Goal: Check status: Check status

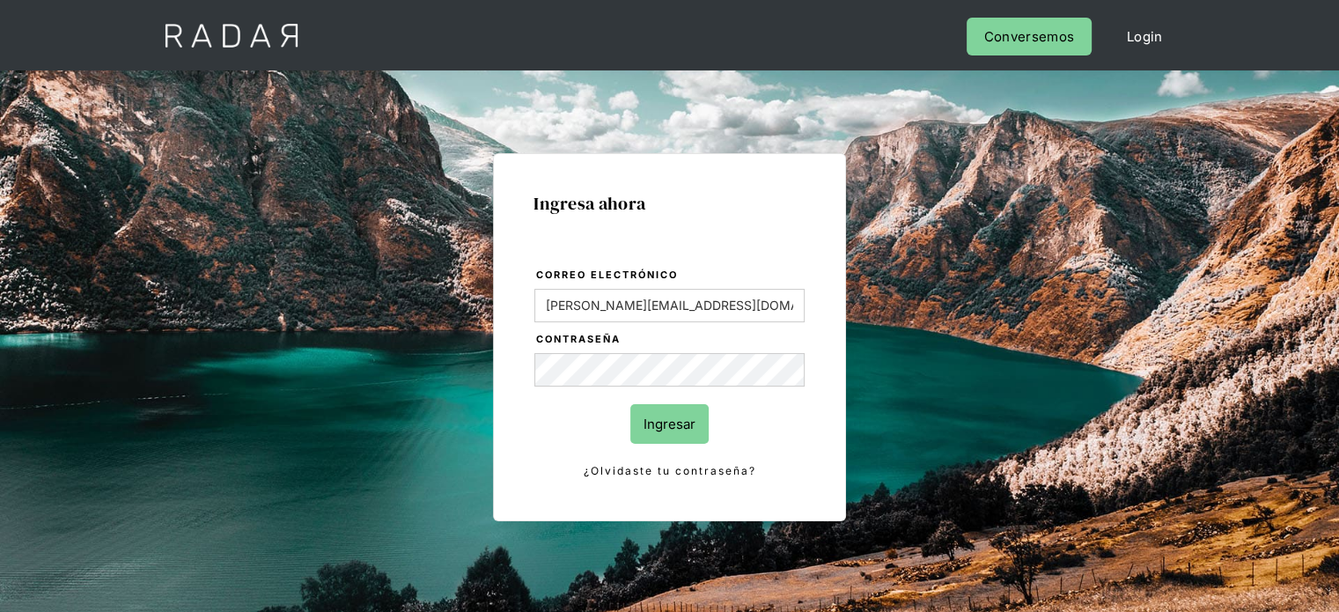
click at [671, 431] on input "Ingresar" at bounding box center [669, 424] width 78 height 40
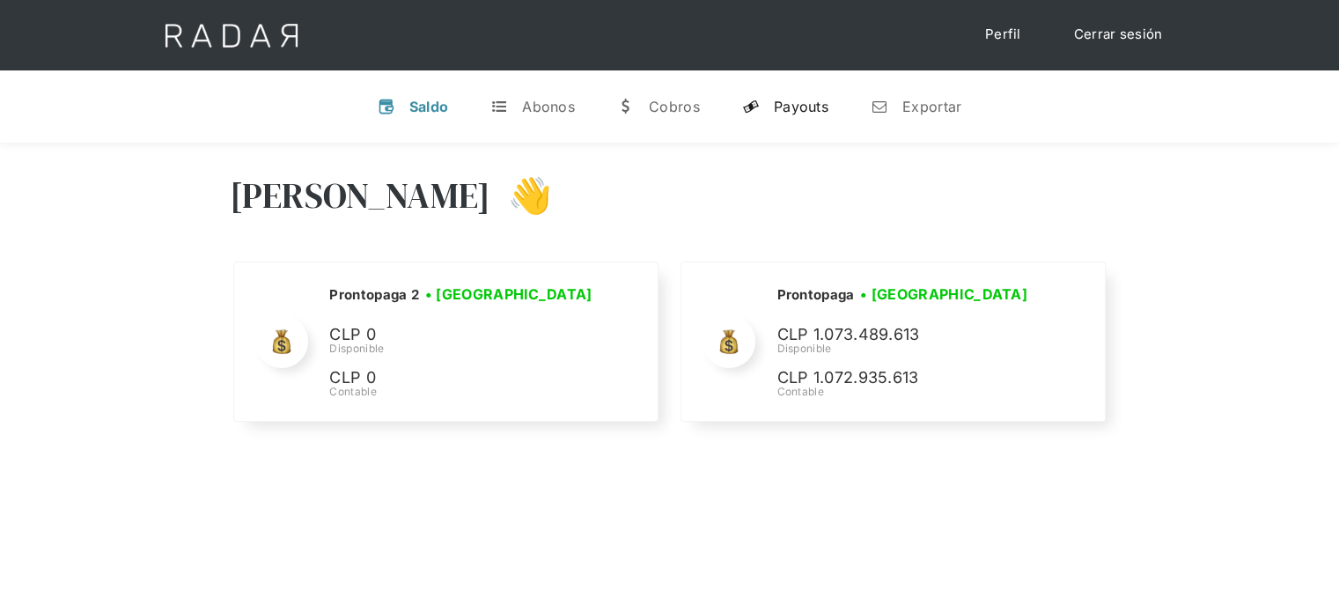
click at [800, 115] on link "y Payouts" at bounding box center [785, 107] width 114 height 46
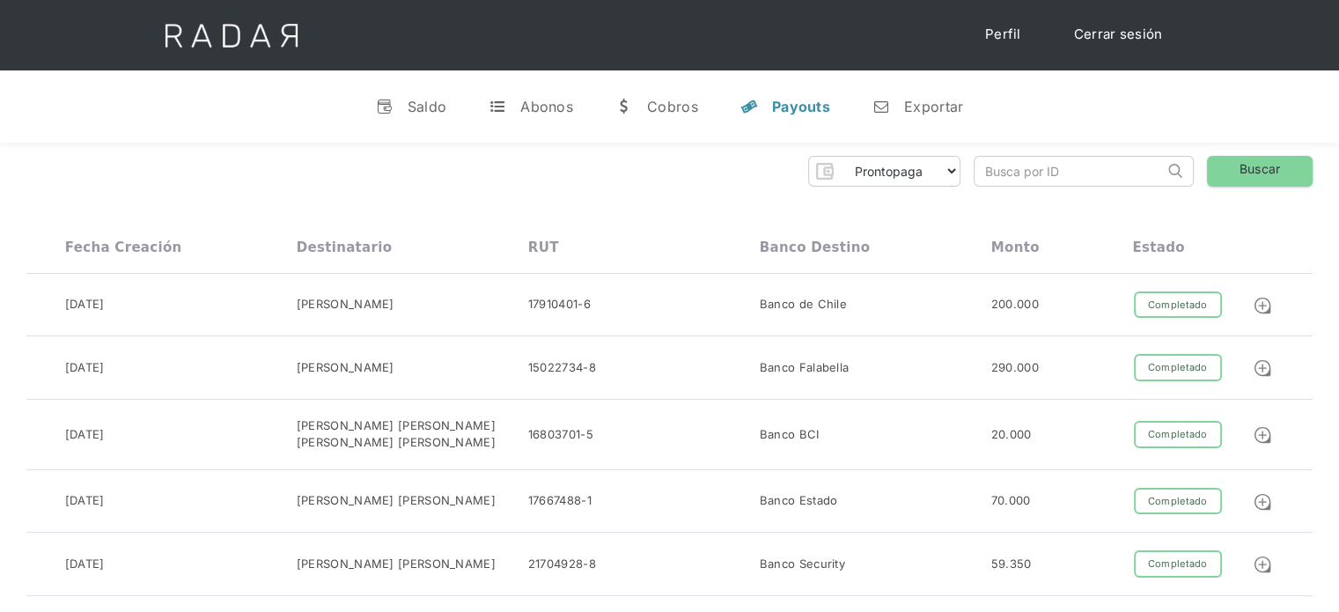
click at [997, 179] on input "search" at bounding box center [1069, 171] width 189 height 29
paste input "97794899-cb8a-410d-bc00-d67f6c318c61"
drag, startPoint x: 1000, startPoint y: 172, endPoint x: 972, endPoint y: 175, distance: 28.4
click at [972, 175] on div "Prontopaga Prontopaga 2 Thank you! Your submission has been received! Oops! Som…" at bounding box center [669, 171] width 1287 height 31
click at [984, 172] on input "97794899-cb8a-410d-bc00-d67f6c318c61" at bounding box center [1069, 171] width 189 height 29
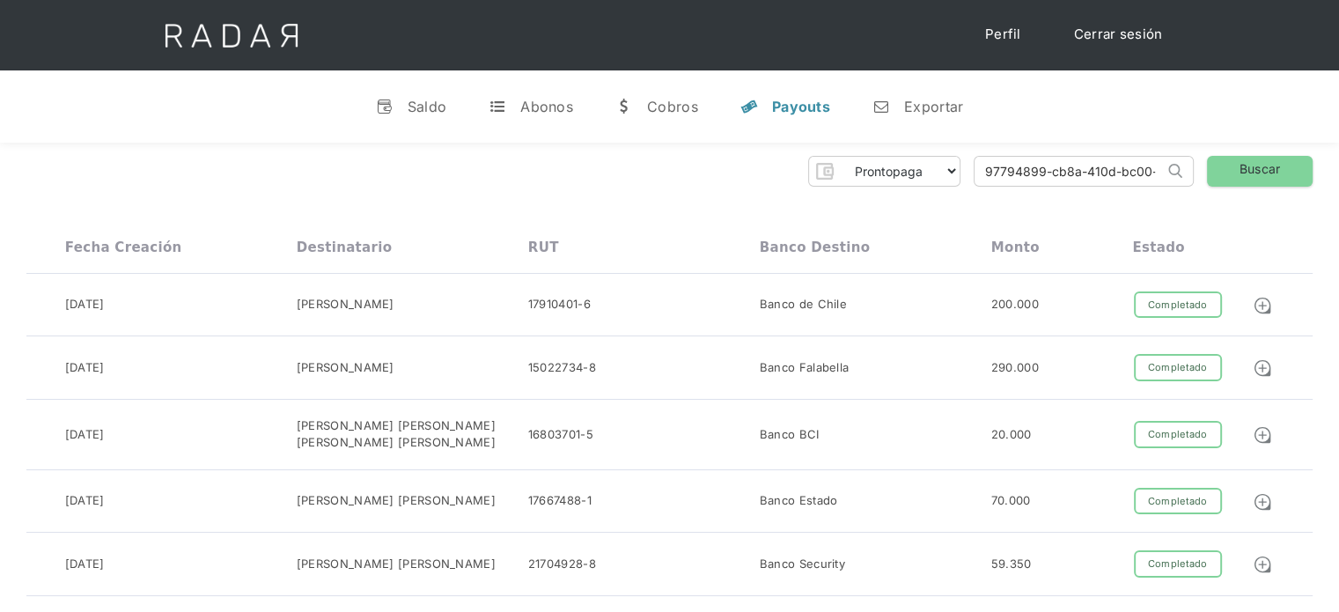
click at [990, 169] on input "97794899-cb8a-410d-bc00-d67f6c318c61" at bounding box center [1069, 171] width 189 height 29
type input "97794899-cb8a-410d-bc00-d67f6c318c61"
click at [1226, 172] on link "Buscar" at bounding box center [1260, 171] width 106 height 31
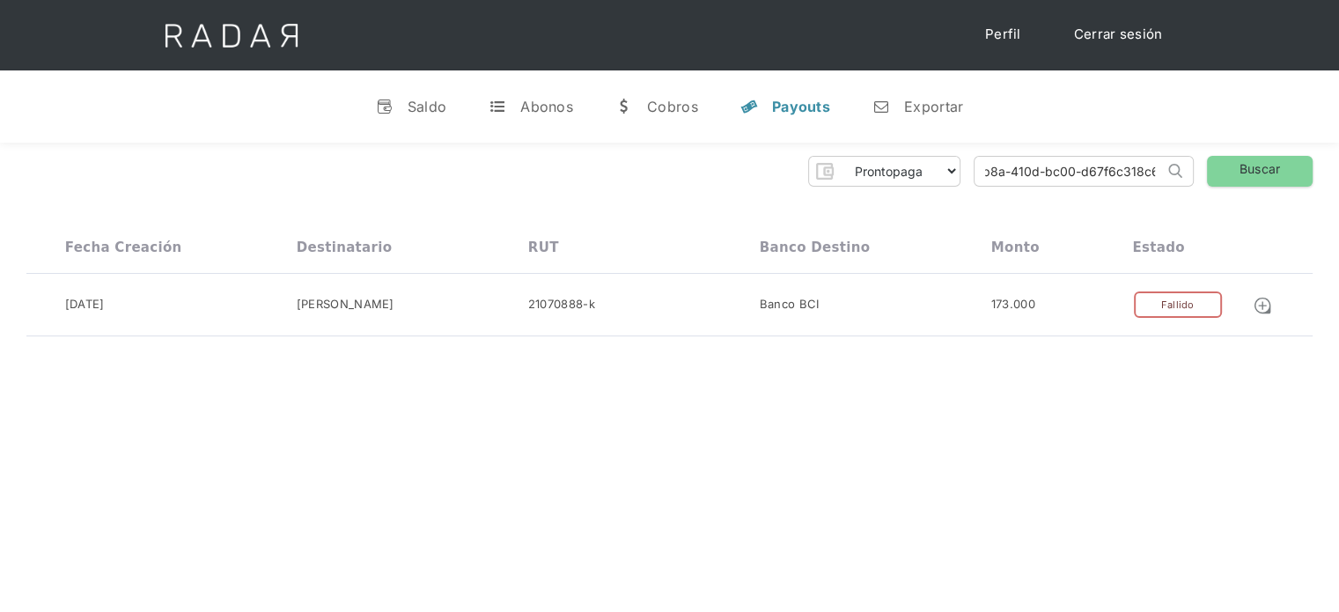
scroll to position [0, 81]
drag, startPoint x: 984, startPoint y: 172, endPoint x: 1196, endPoint y: 189, distance: 212.9
click at [1196, 189] on div "Prontopaga Prontopaga 2 Thank you! Your submission has been received! Oops! Som…" at bounding box center [669, 247] width 1339 height 208
paste input "af18dfb6-59fb-4699-998e-3fa7e04040a0"
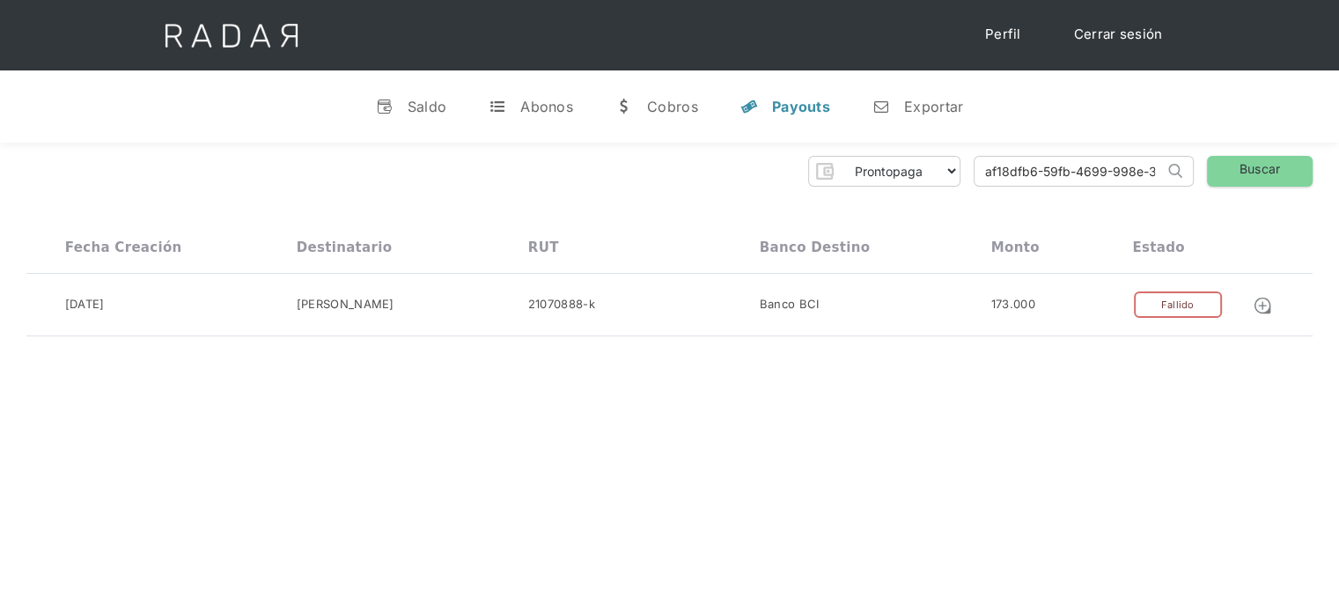
drag, startPoint x: 1124, startPoint y: 175, endPoint x: 923, endPoint y: 207, distance: 204.1
click at [923, 207] on div "Prontopaga Prontopaga 2 Thank you! Your submission has been received! Oops! Som…" at bounding box center [669, 247] width 1339 height 208
click at [986, 173] on input "af18dfb6-59fb-4699-998e-3fa7e04040a0" at bounding box center [1069, 171] width 189 height 29
click at [988, 177] on input "af18dfb6-59fb-4699-998e-3fa7e04040a0" at bounding box center [1069, 171] width 189 height 29
type input "af18dfb6-59fb-4699-998e-3fa7e04040a0"
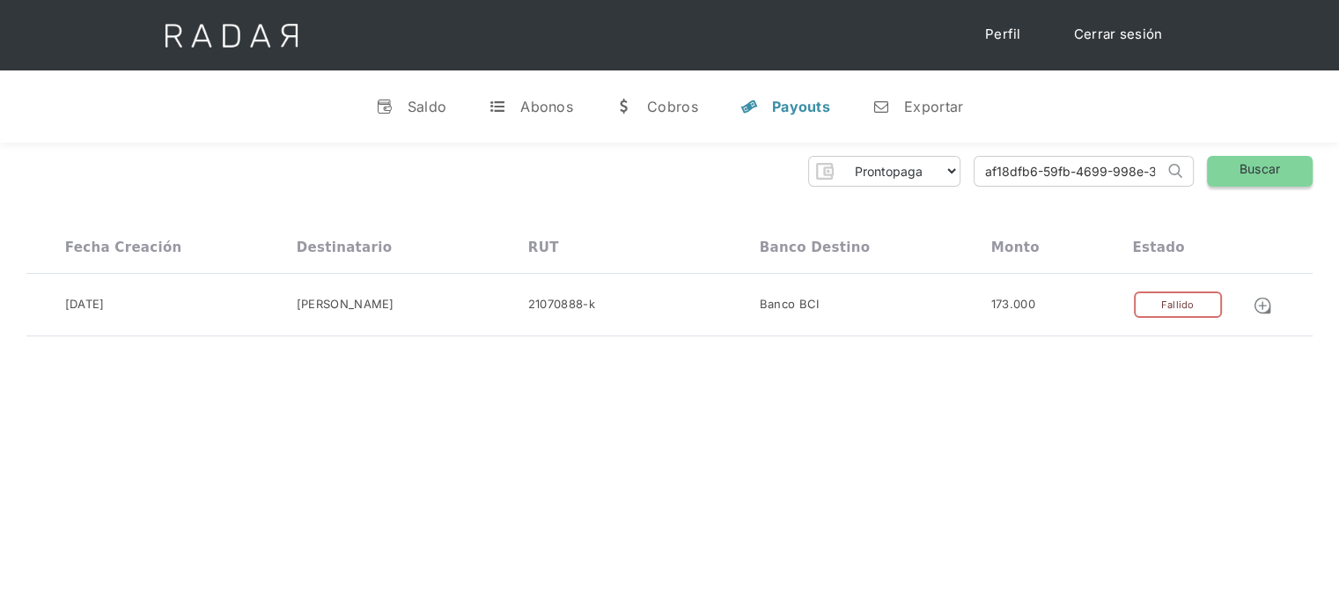
click at [1283, 172] on link "Buscar" at bounding box center [1260, 171] width 106 height 31
drag, startPoint x: 984, startPoint y: 172, endPoint x: 1214, endPoint y: 182, distance: 231.0
click at [1214, 182] on div "Prontopaga Prontopaga 2 Thank you! Your submission has been received! Oops! Som…" at bounding box center [669, 171] width 1287 height 31
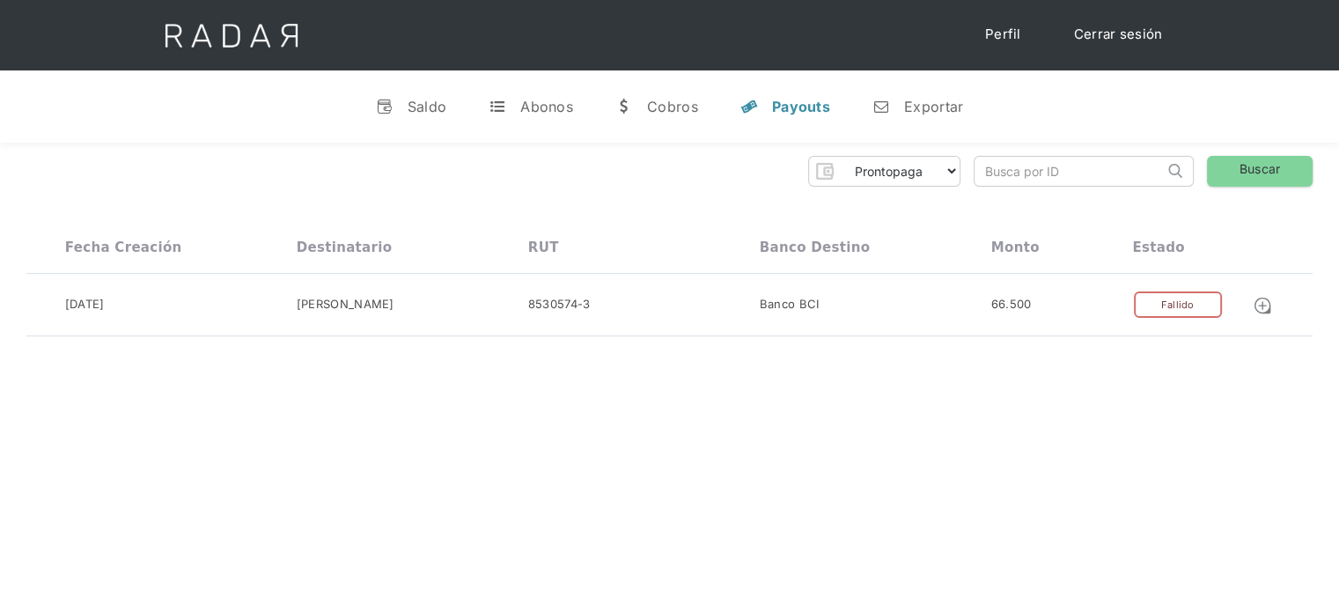
paste input "4da54e6b-53d6-4481-ab86-69b79142c8b9"
drag, startPoint x: 1045, startPoint y: 168, endPoint x: 934, endPoint y: 163, distance: 111.1
click at [934, 163] on div "Prontopaga Prontopaga 2 Thank you! Your submission has been received! Oops! Som…" at bounding box center [669, 171] width 1287 height 31
click at [990, 170] on input "4da54e6b-53d6-4481-ab86-69b79142c8b9" at bounding box center [1069, 171] width 189 height 29
type input "4da54e6b-53d6-4481-ab86-69b79142c8b9"
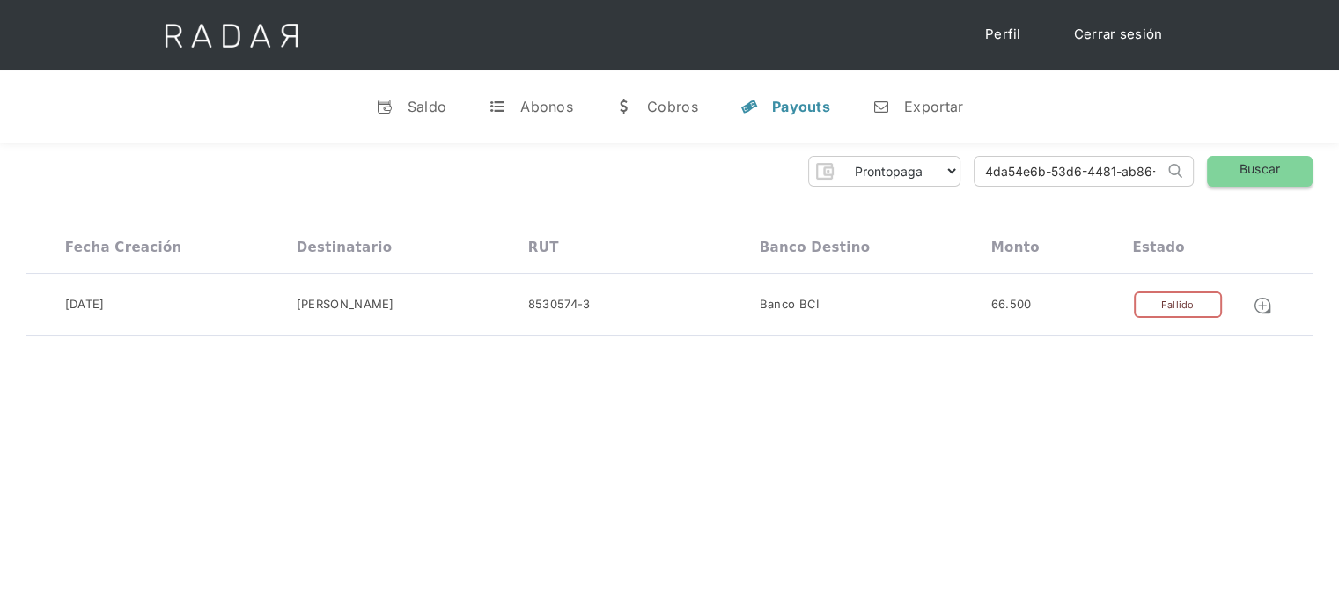
click at [1247, 172] on link "Buscar" at bounding box center [1260, 171] width 106 height 31
drag, startPoint x: 981, startPoint y: 178, endPoint x: 1193, endPoint y: 196, distance: 213.0
click at [1193, 196] on div "Prontopaga Prontopaga 2 Thank you! Your submission has been received! Oops! Som…" at bounding box center [669, 247] width 1339 height 208
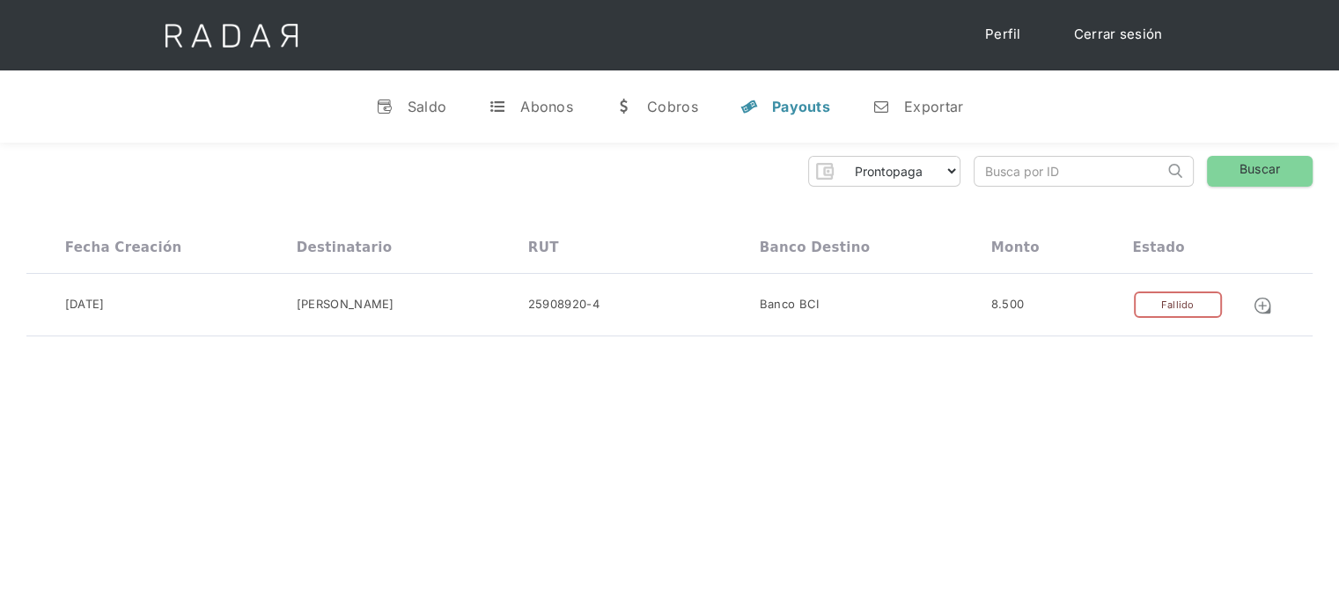
paste input "bfe489d6-e200-4287-aa12-75a20829f131"
drag, startPoint x: 1088, startPoint y: 172, endPoint x: 964, endPoint y: 185, distance: 124.9
click at [964, 185] on div "Prontopaga Prontopaga 2 Thank you! Your submission has been received! Oops! Som…" at bounding box center [669, 171] width 1287 height 31
click at [987, 163] on input "bfe489d6-e200-4287-aa12-75a20829f131" at bounding box center [1069, 171] width 189 height 29
click at [986, 174] on input "bfe489d6-e200-4287-aa12-75a20829f131" at bounding box center [1069, 171] width 189 height 29
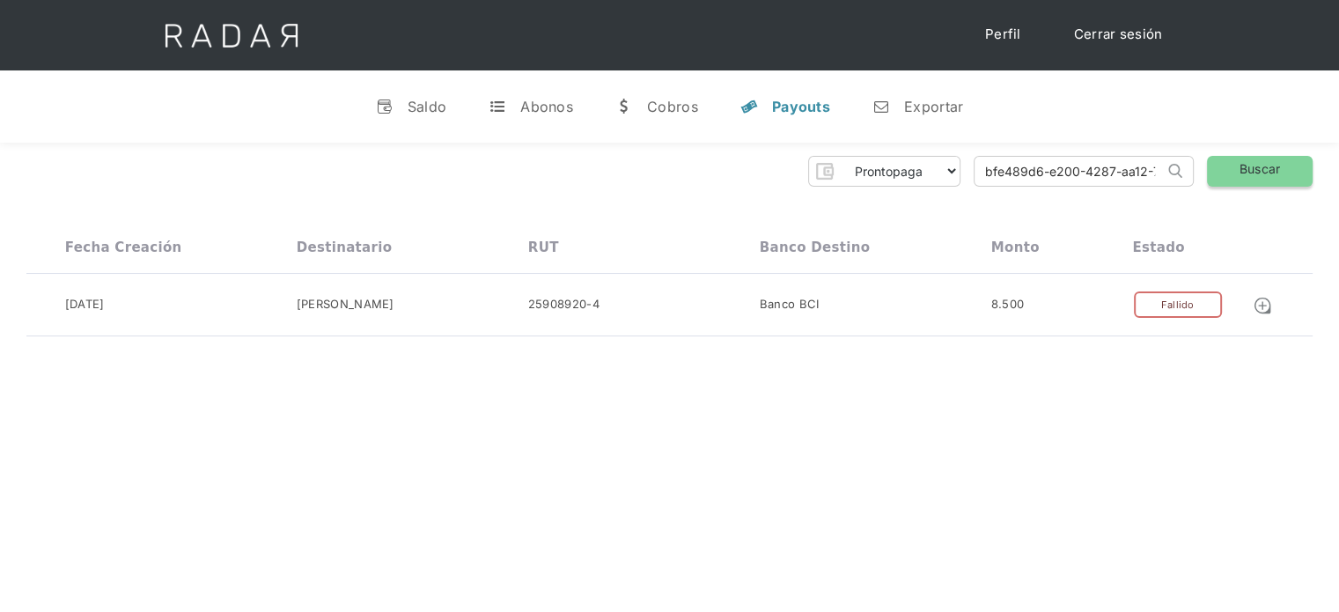
type input "bfe489d6-e200-4287-aa12-75a20829f131"
click at [1263, 175] on link "Buscar" at bounding box center [1260, 171] width 106 height 31
drag, startPoint x: 986, startPoint y: 172, endPoint x: 1189, endPoint y: 178, distance: 202.6
click at [1189, 178] on form "bfe489d6-e200-4287-aa12-75a20829f131 Search" at bounding box center [1084, 171] width 220 height 31
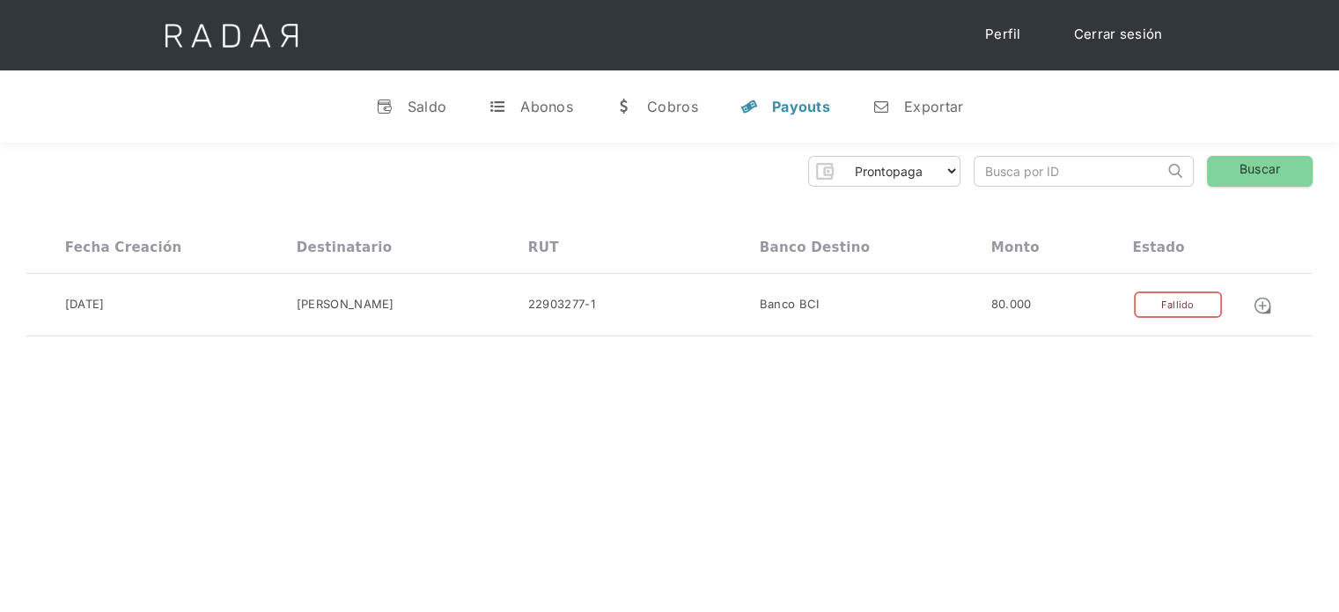
scroll to position [0, 0]
paste input "8c7936ab-2b1a-474e-885a-059eddf513e5"
drag, startPoint x: 1082, startPoint y: 178, endPoint x: 929, endPoint y: 198, distance: 154.6
click at [929, 198] on div "Prontopaga Prontopaga 2 Thank you! Your submission has been received! Oops! Som…" at bounding box center [669, 247] width 1339 height 208
click at [986, 170] on input "8c7936ab-2b1a-474e-885a-059eddf513e5" at bounding box center [1069, 171] width 189 height 29
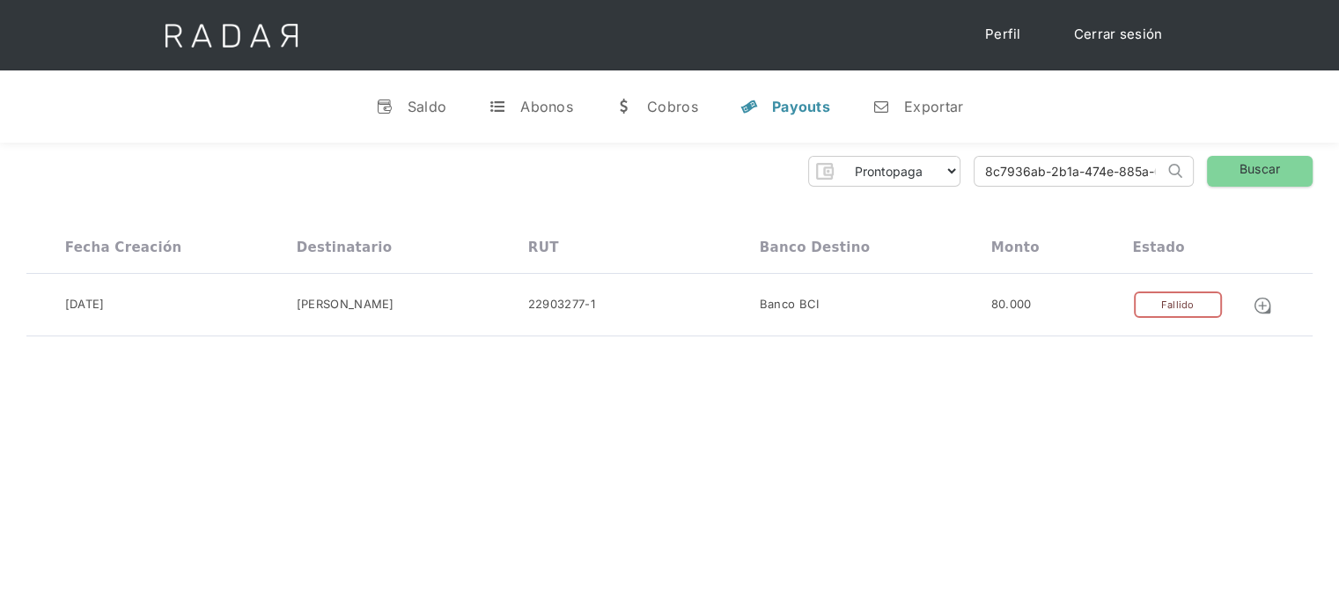
click at [987, 173] on input "8c7936ab-2b1a-474e-885a-059eddf513e5" at bounding box center [1069, 171] width 189 height 29
type input "8c7936ab-2b1a-474e-885a-059eddf513e5"
click at [1241, 181] on link "Buscar" at bounding box center [1260, 171] width 106 height 31
drag, startPoint x: 983, startPoint y: 176, endPoint x: 1198, endPoint y: 197, distance: 215.9
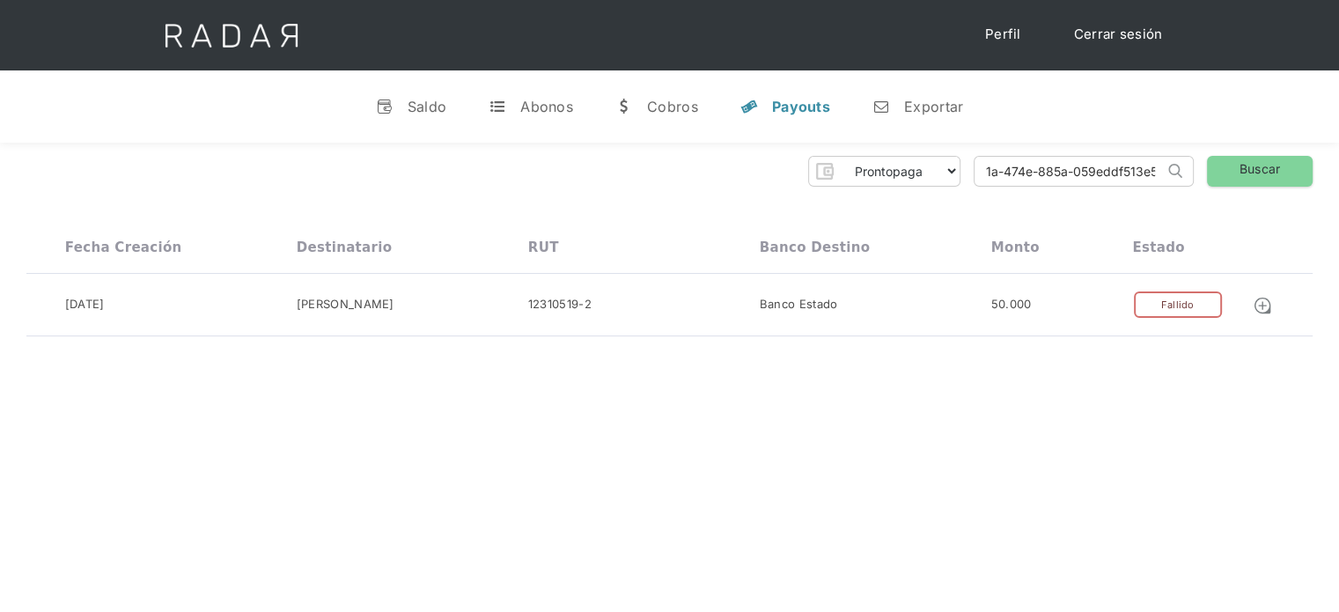
click at [1198, 197] on div "Prontopaga Prontopaga 2 Thank you! Your submission has been received! Oops! Som…" at bounding box center [669, 247] width 1339 height 208
paste input "70cee162-96f3-43dc-83d5-e75a6e9ea17b"
drag, startPoint x: 1064, startPoint y: 169, endPoint x: 949, endPoint y: 178, distance: 114.8
click at [949, 178] on div "Prontopaga Prontopaga 2 Thank you! Your submission has been received! Oops! Som…" at bounding box center [669, 171] width 1287 height 31
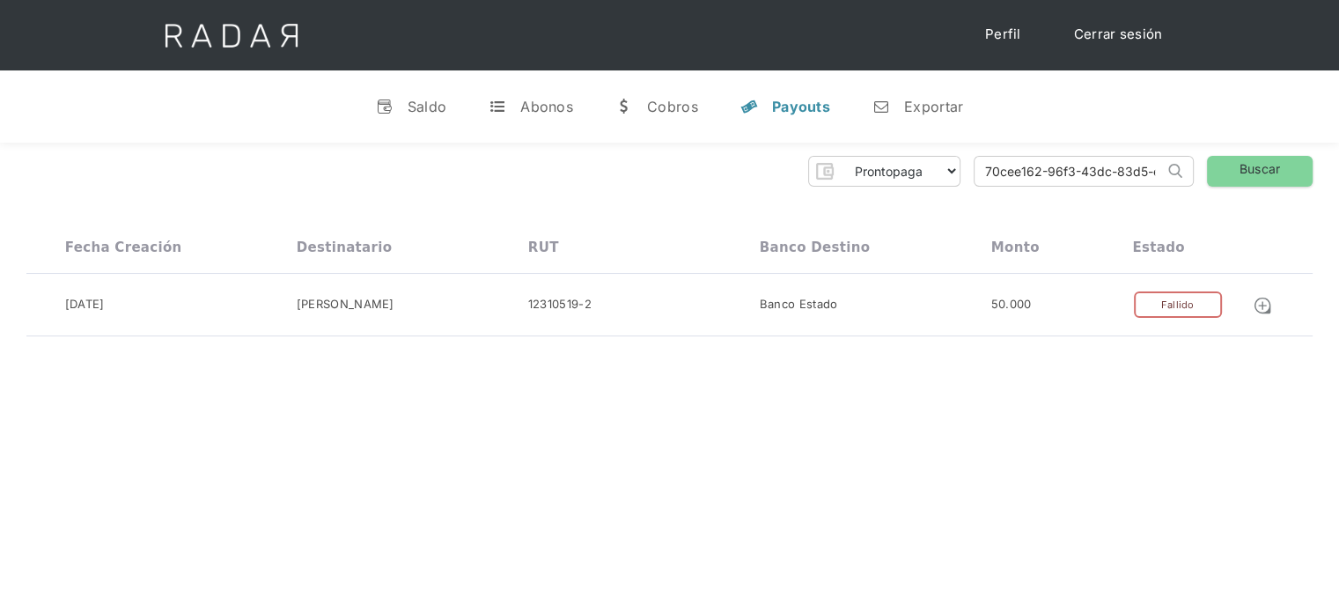
click at [986, 168] on input "70cee162-96f3-43dc-83d5-e75a6e9ea17b" at bounding box center [1069, 171] width 189 height 29
type input "70cee162-96f3-43dc-83d5-e75a6e9ea17b"
click at [1261, 165] on link "Buscar" at bounding box center [1260, 171] width 106 height 31
drag, startPoint x: 987, startPoint y: 175, endPoint x: 1170, endPoint y: 181, distance: 183.3
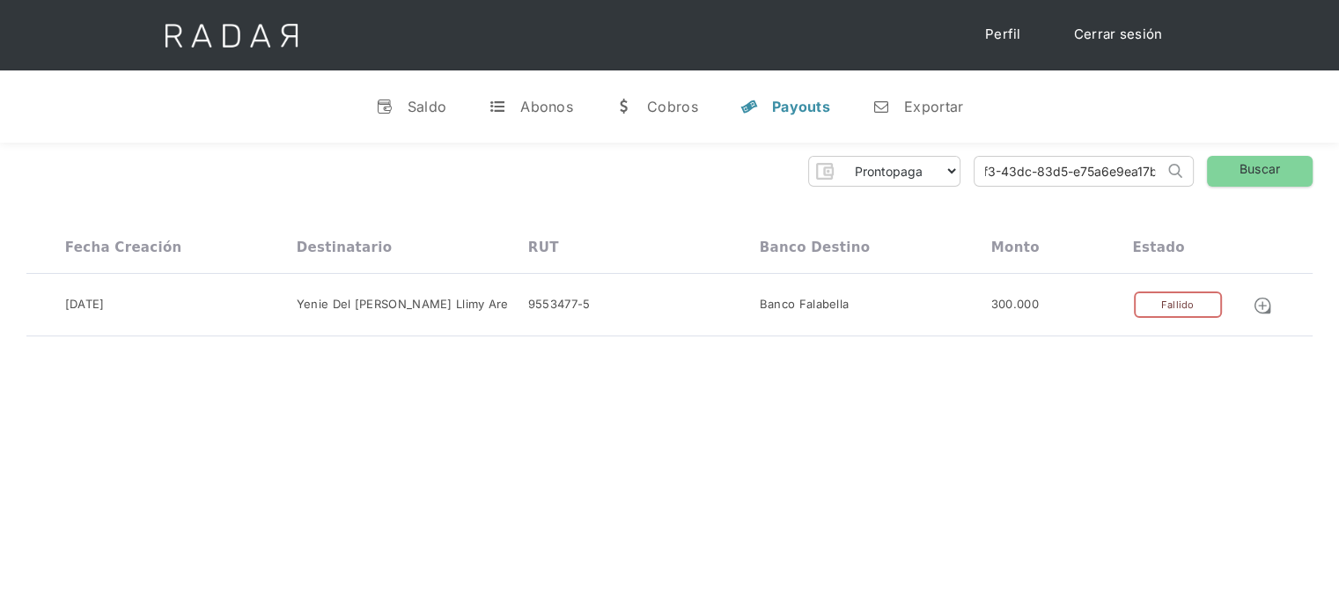
click at [1170, 181] on form "70cee162-96f3-43dc-83d5-e75a6e9ea17b Search" at bounding box center [1084, 171] width 220 height 31
paste input "e934b7b1-06fa-4a77-9a50-dbdf3e2858f0"
drag, startPoint x: 1082, startPoint y: 171, endPoint x: 970, endPoint y: 168, distance: 112.7
click at [970, 168] on div "Prontopaga Prontopaga 2 Thank you! Your submission has been received! Oops! Som…" at bounding box center [669, 171] width 1287 height 31
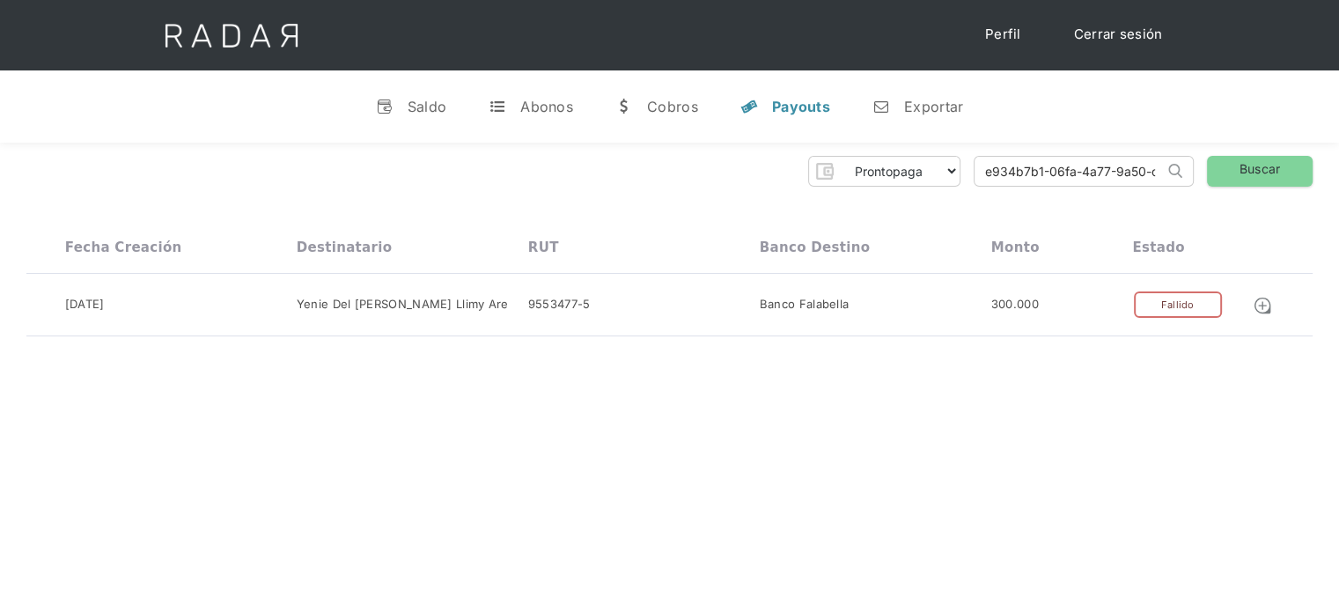
click at [980, 175] on input "e934b7b1-06fa-4a77-9a50-dbdf3e2858f0" at bounding box center [1069, 171] width 189 height 29
type input "e934b7b1-06fa-4a77-9a50-dbdf3e2858f0"
click at [1254, 180] on link "Buscar" at bounding box center [1260, 171] width 106 height 31
drag, startPoint x: 983, startPoint y: 177, endPoint x: 1198, endPoint y: 163, distance: 215.3
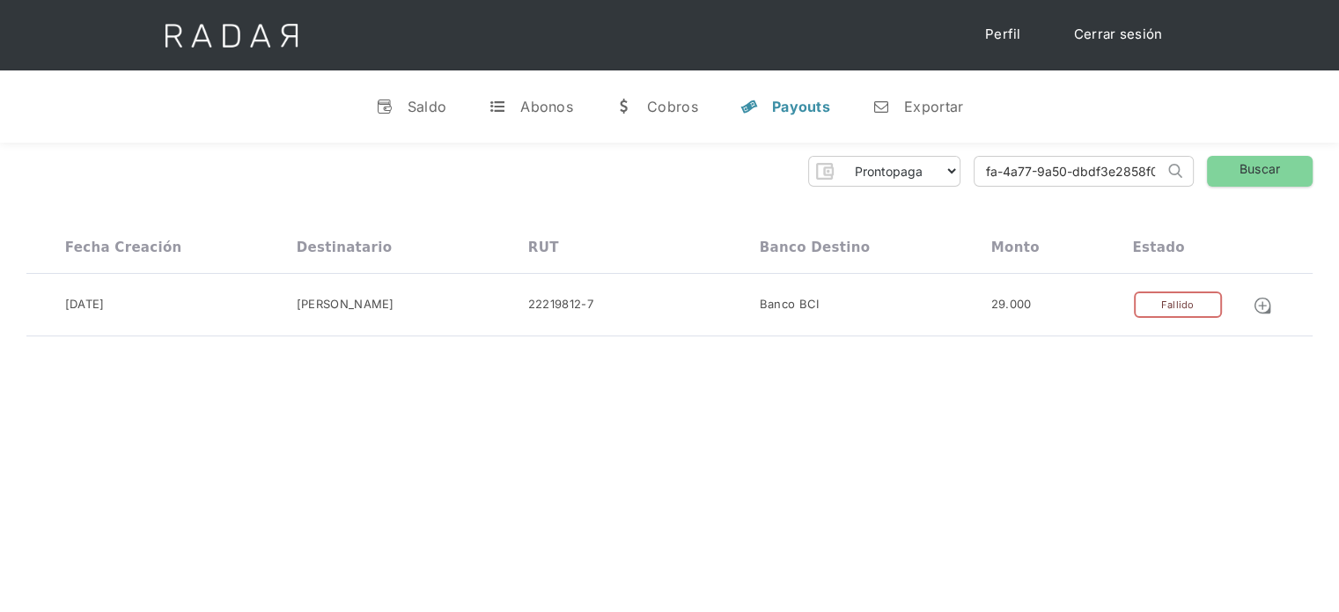
click at [1198, 163] on div "Prontopaga Prontopaga 2 Thank you! Your submission has been received! Oops! Som…" at bounding box center [669, 171] width 1287 height 31
paste input "a231145c-43fb-47f1-9741-48a60e2d1700"
drag, startPoint x: 1095, startPoint y: 170, endPoint x: 936, endPoint y: 201, distance: 162.3
click at [936, 201] on div "Prontopaga Prontopaga 2 Thank you! Your submission has been received! Oops! Som…" at bounding box center [669, 247] width 1339 height 208
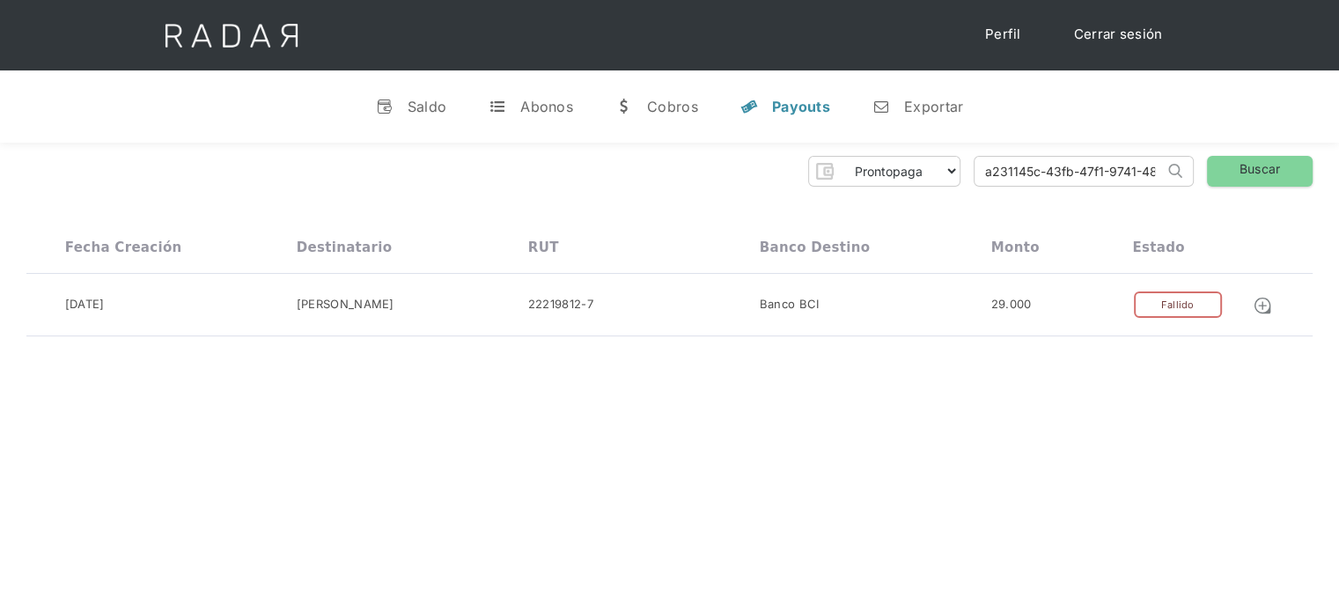
click at [988, 172] on input "a231145c-43fb-47f1-9741-48a60e2d1700" at bounding box center [1069, 171] width 189 height 29
type input "a231145c-43fb-47f1-9741-48a60e2d1700"
click at [1236, 168] on link "Buscar" at bounding box center [1260, 171] width 106 height 31
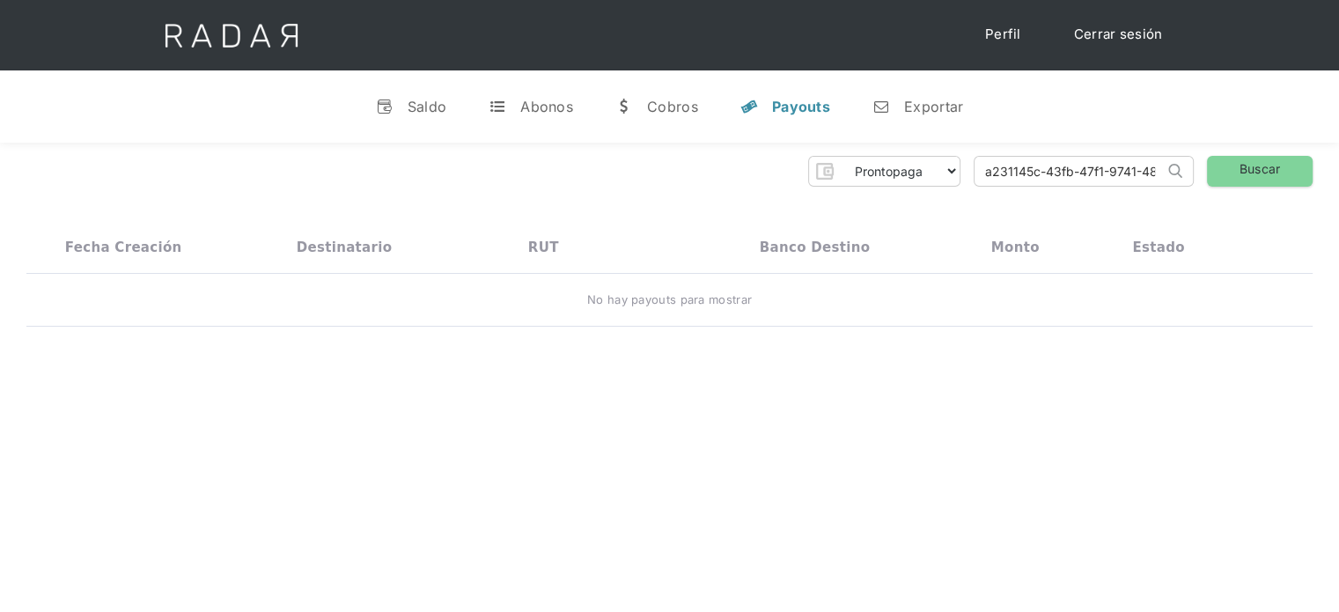
click at [986, 174] on input "a231145c-43fb-47f1-9741-48a60e2d1700" at bounding box center [1069, 171] width 189 height 29
click at [1216, 165] on link "Buscar" at bounding box center [1260, 171] width 106 height 31
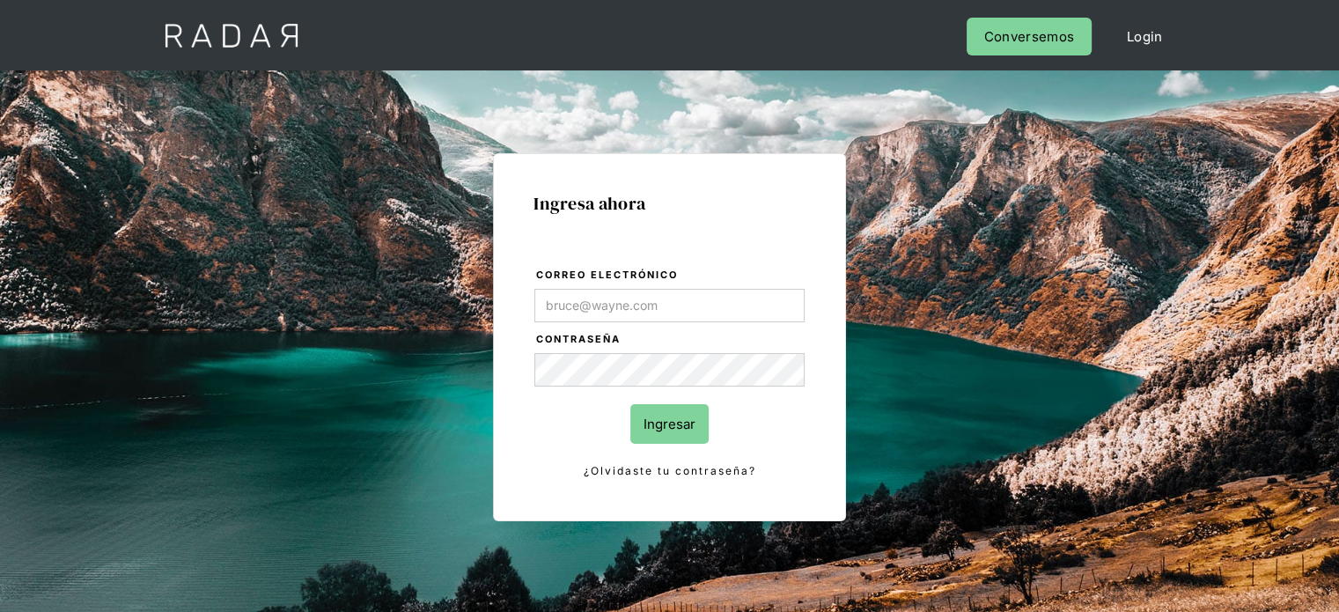
type input "[PERSON_NAME][EMAIL_ADDRESS][DOMAIN_NAME]"
click at [784, 457] on form "Correo electrónico [PERSON_NAME][EMAIL_ADDRESS][DOMAIN_NAME] Contraseña Ingresa…" at bounding box center [670, 373] width 272 height 215
click at [663, 404] on input "Ingresar" at bounding box center [669, 424] width 78 height 40
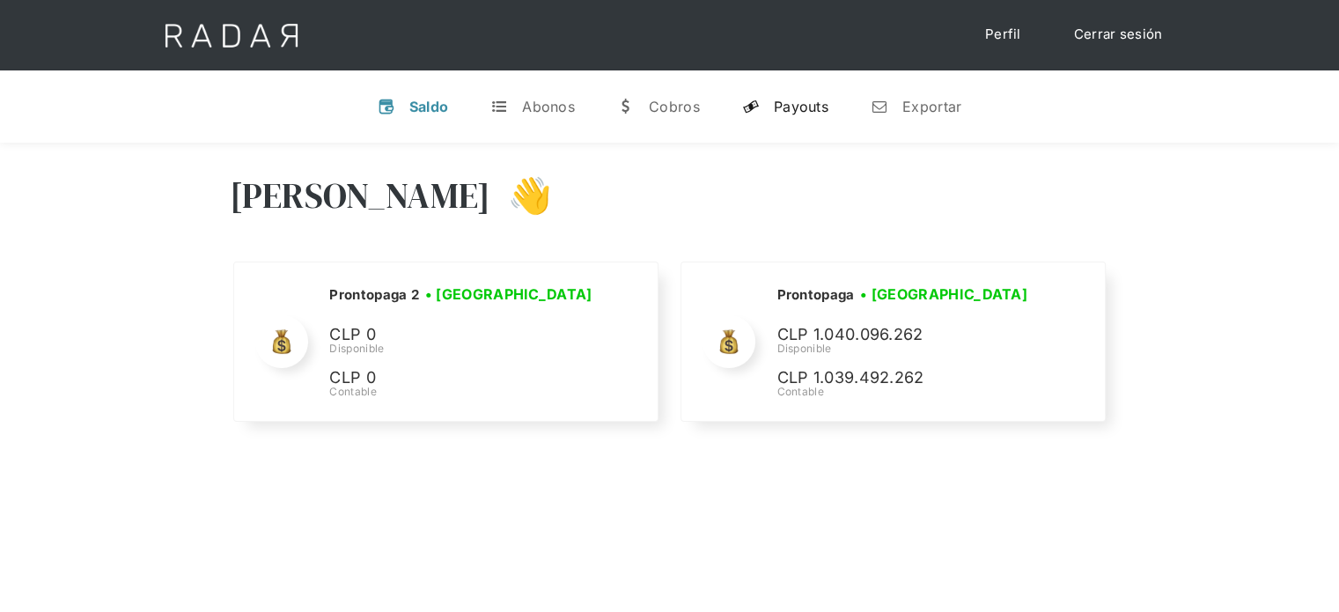
click at [805, 112] on div "Payouts" at bounding box center [801, 107] width 55 height 18
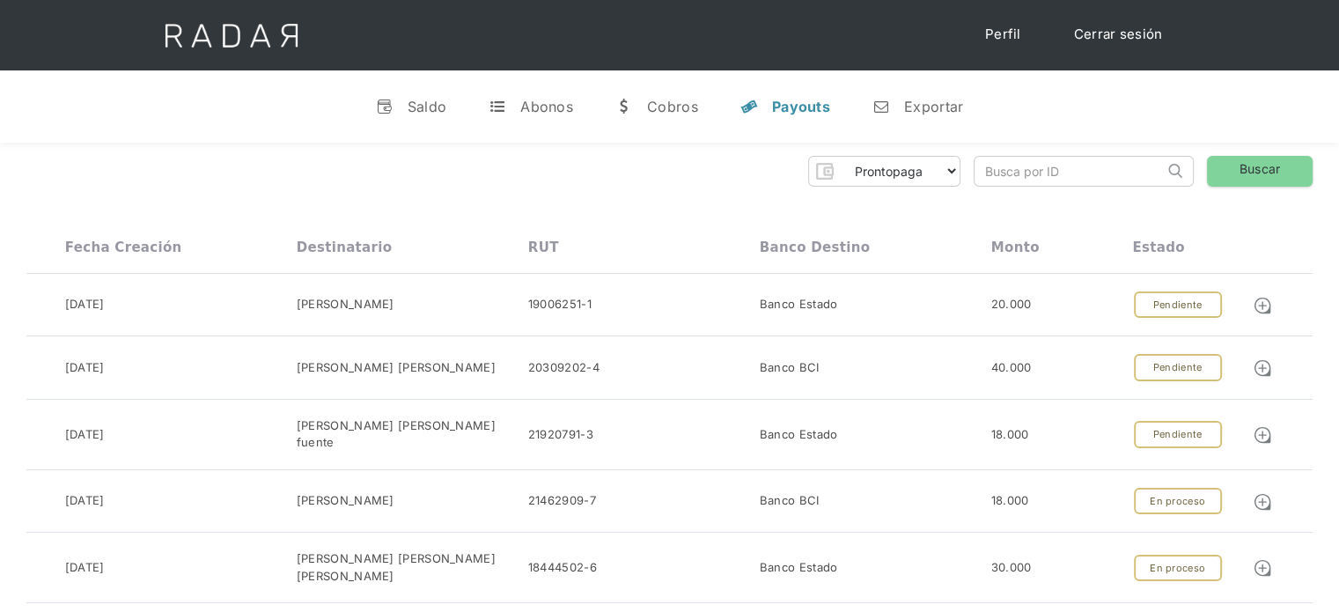
click at [1000, 179] on input "search" at bounding box center [1069, 171] width 189 height 29
paste input "a231145c-43fb-47f1-9741-48a60e2d1700"
drag, startPoint x: 1036, startPoint y: 174, endPoint x: 957, endPoint y: 188, distance: 79.5
click at [990, 170] on input "a231145c-43fb-47f1-9741-48a60e2d1700" at bounding box center [1069, 171] width 189 height 29
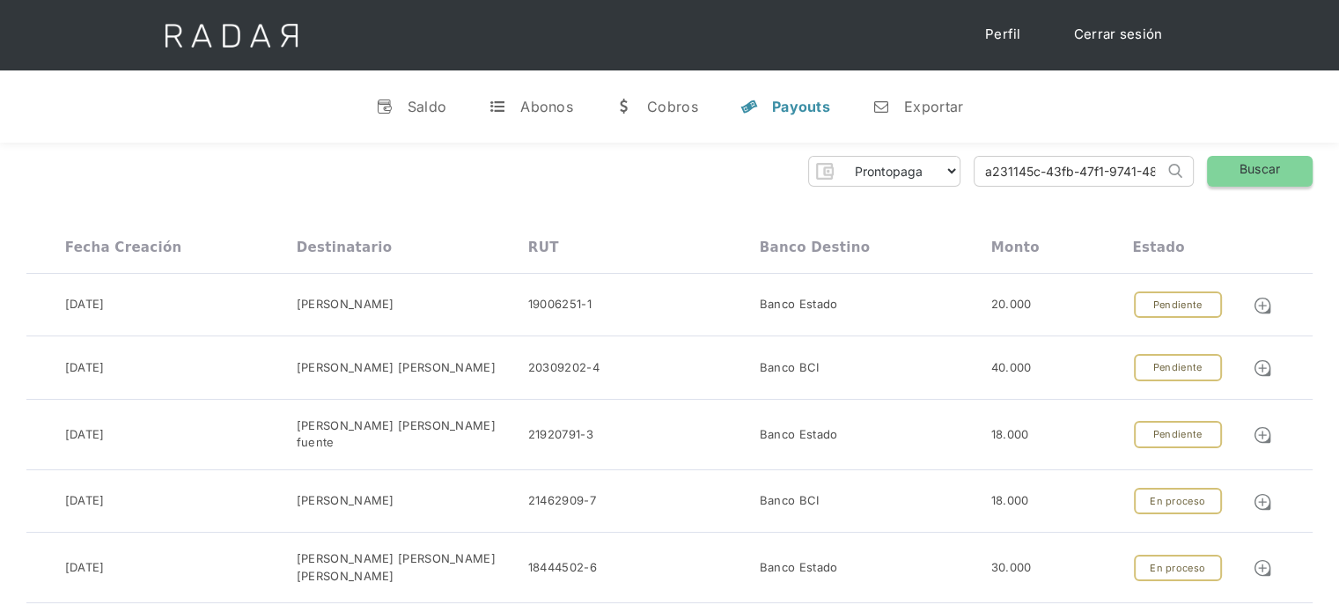
type input "a231145c-43fb-47f1-9741-48a60e2d1700"
click at [1258, 171] on link "Buscar" at bounding box center [1260, 171] width 106 height 31
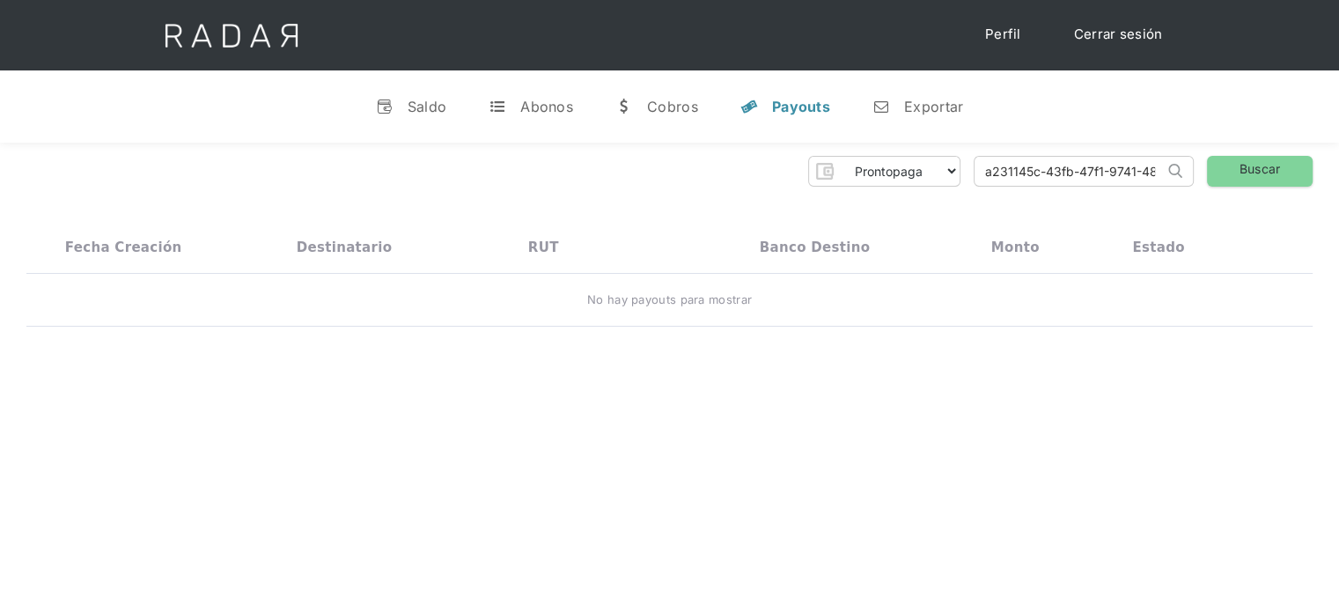
scroll to position [0, 73]
drag, startPoint x: 979, startPoint y: 172, endPoint x: 1282, endPoint y: 195, distance: 303.8
click at [1282, 195] on div "Prontopaga Prontopaga 2 Thank you! Your submission has been received! Oops! Som…" at bounding box center [669, 242] width 1339 height 198
paste input "a231145c-43fb-47f1-9741-48a60e2d1700"
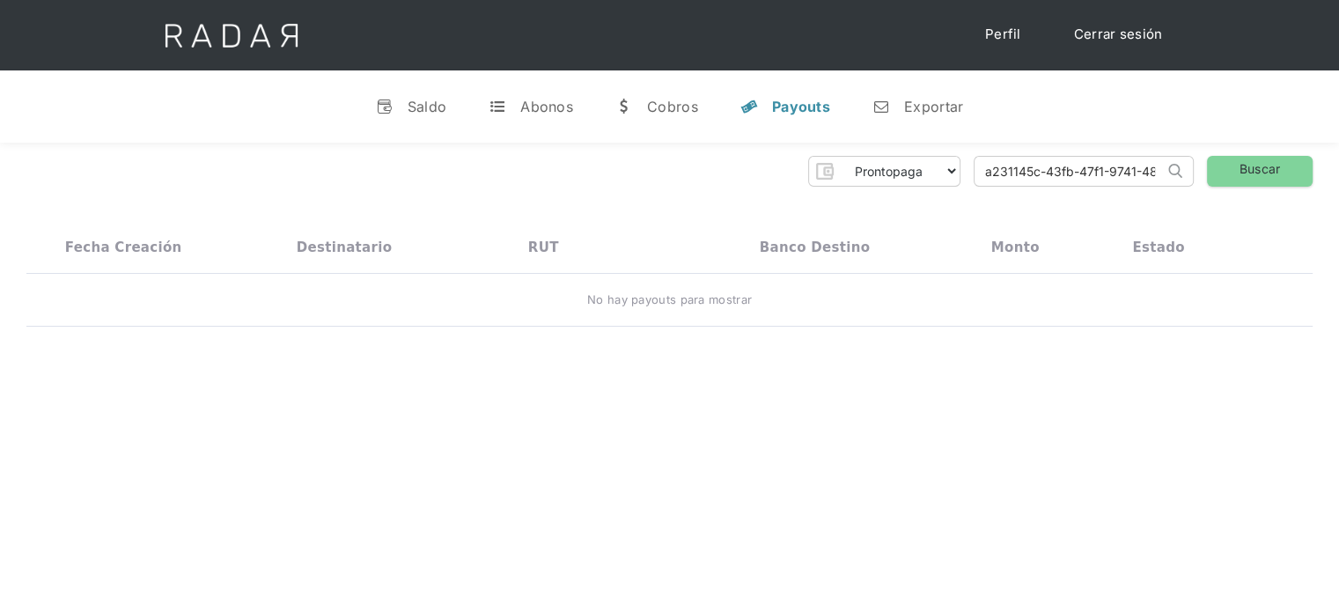
drag, startPoint x: 1075, startPoint y: 172, endPoint x: 895, endPoint y: 181, distance: 180.8
click at [895, 181] on div "Prontopaga Prontopaga 2 Thank you! Your submission has been received! Oops! Som…" at bounding box center [669, 171] width 1287 height 31
click at [988, 168] on input "a231145c-43fb-47f1-9741-48a60e2d1700" at bounding box center [1069, 171] width 189 height 29
click at [997, 168] on input "a231145c-43fb-47f1-9741-48a60e2d1700" at bounding box center [1069, 171] width 189 height 29
click at [988, 172] on input "a231145c-43fb-47f1-9741-48a60e2d1700" at bounding box center [1069, 171] width 189 height 29
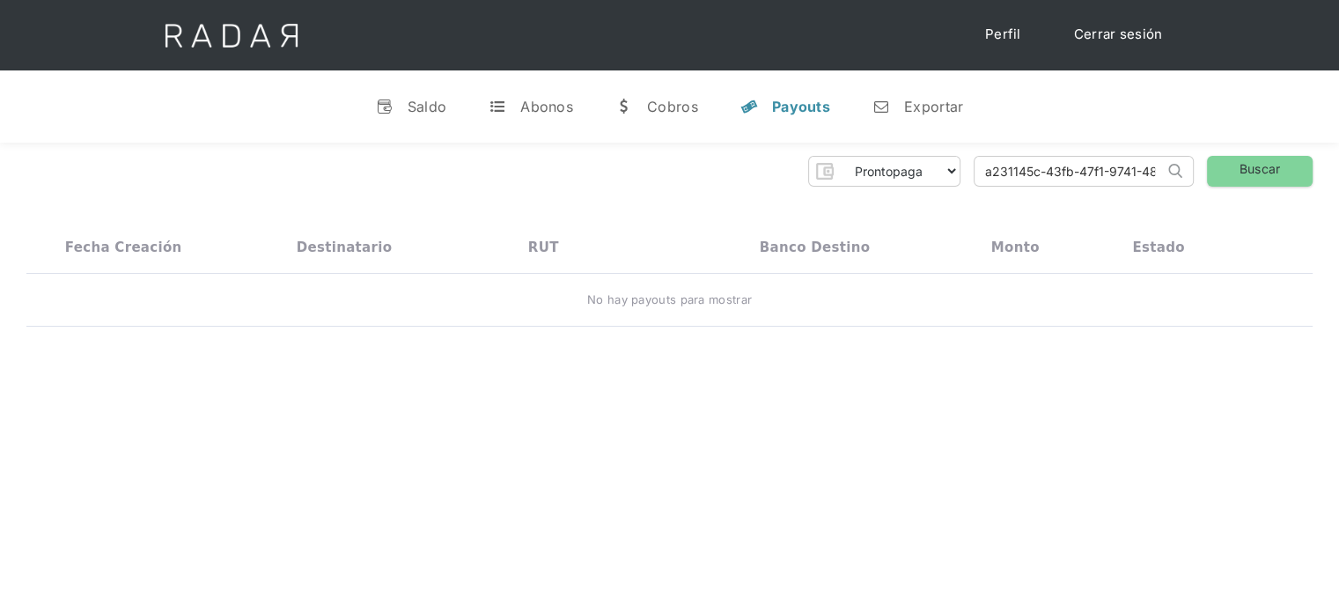
type input "a231145c-43fb-47f1-9741-48a60e2d1700"
click at [1242, 171] on link "Buscar" at bounding box center [1260, 171] width 106 height 31
click at [1106, 31] on link "Cerrar sesión" at bounding box center [1119, 35] width 124 height 34
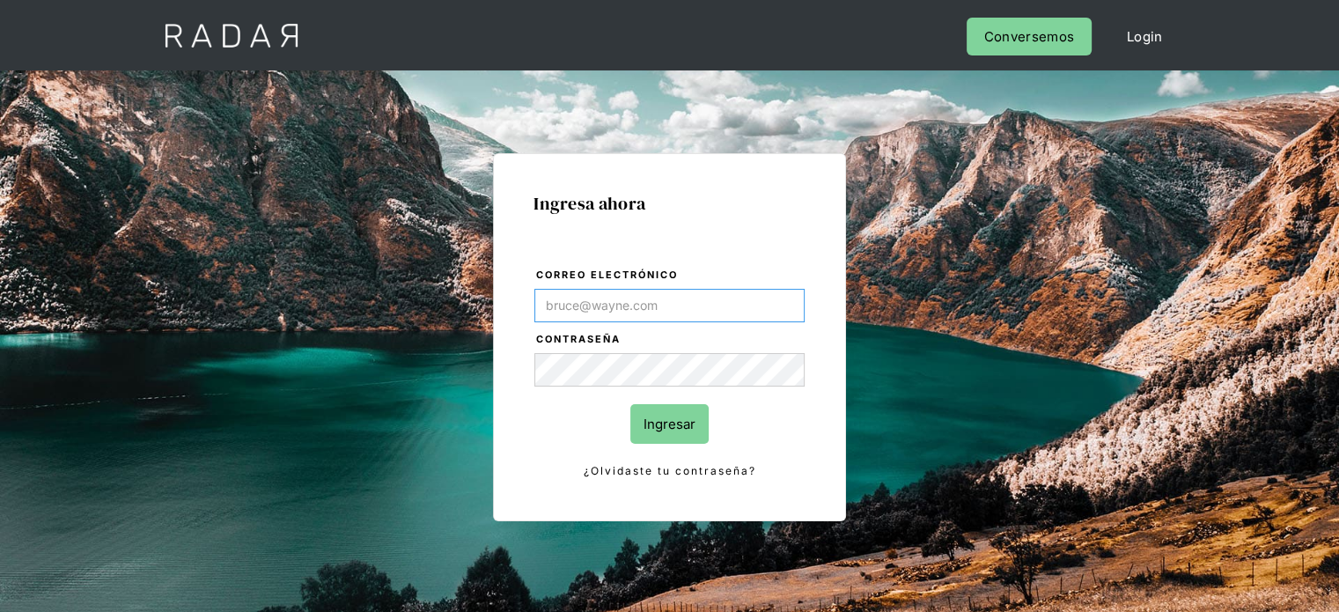
type input "Evans@prontopaga.com"
click at [754, 231] on div "Ingresa ahora Correo electrónico Evans@prontopaga.com Contraseña Ingresar ¿Olvi…" at bounding box center [669, 337] width 353 height 368
click at [691, 415] on input "Ingresar" at bounding box center [669, 424] width 78 height 40
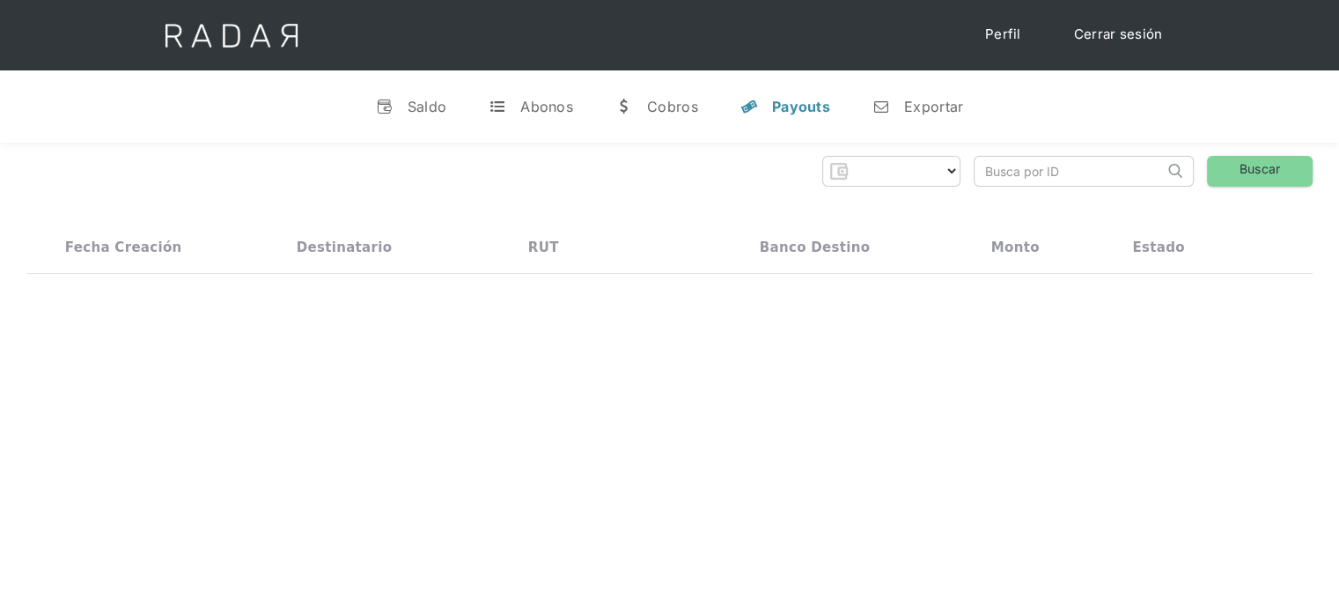
select select "prontopaga"
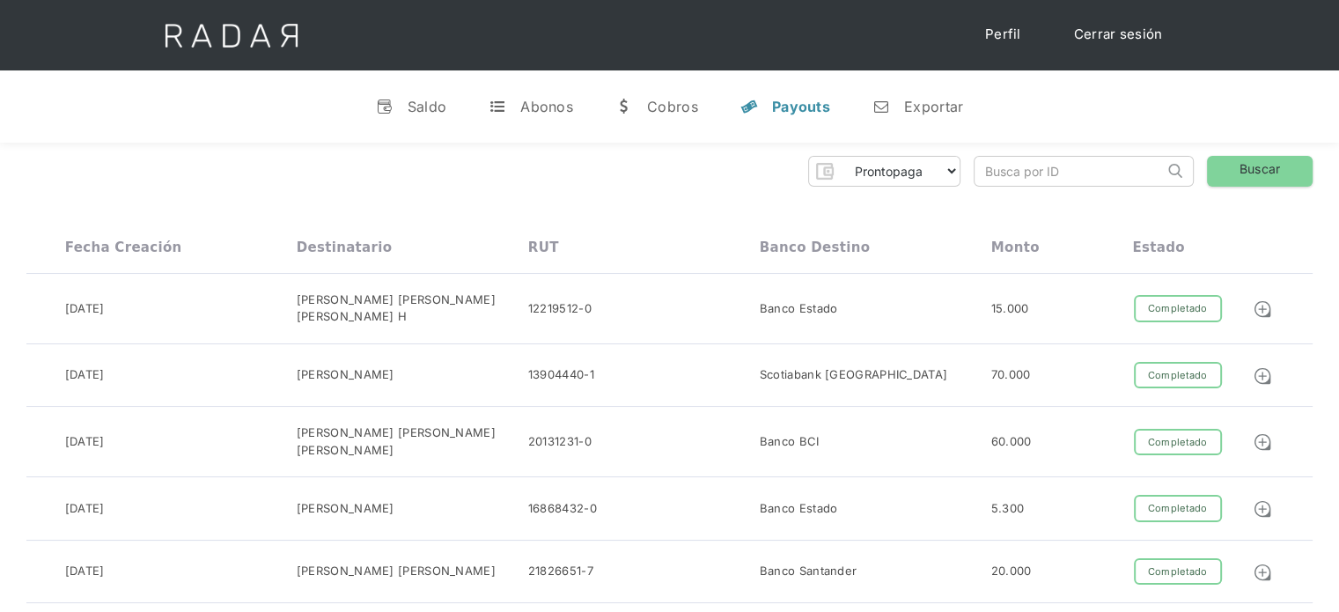
click at [993, 168] on input "search" at bounding box center [1069, 171] width 189 height 29
paste input "01984bed-27aa-42da-8a9c-5605e3a137f6"
drag, startPoint x: 1021, startPoint y: 175, endPoint x: 979, endPoint y: 170, distance: 41.7
click at [979, 170] on input "01984bed-27aa-42da-8a9c-5605e3a137f6" at bounding box center [1069, 171] width 189 height 29
click at [993, 172] on input "01984bed-27aa-42da-8a9c-5605e3a137f6" at bounding box center [1069, 171] width 189 height 29
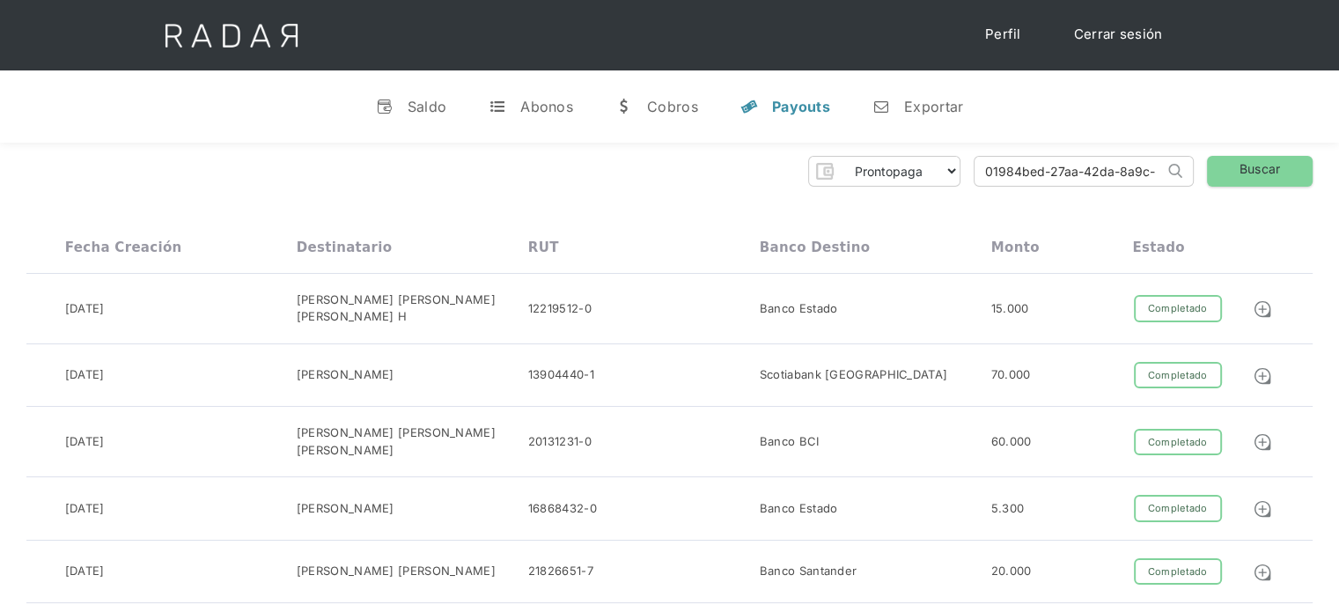
click at [992, 170] on input "01984bed-27aa-42da-8a9c-5605e3a137f6" at bounding box center [1069, 171] width 189 height 29
type input "01984bed-27aa-42da-8a9c-5605e3a137f6"
click at [1246, 179] on link "Buscar" at bounding box center [1260, 171] width 106 height 31
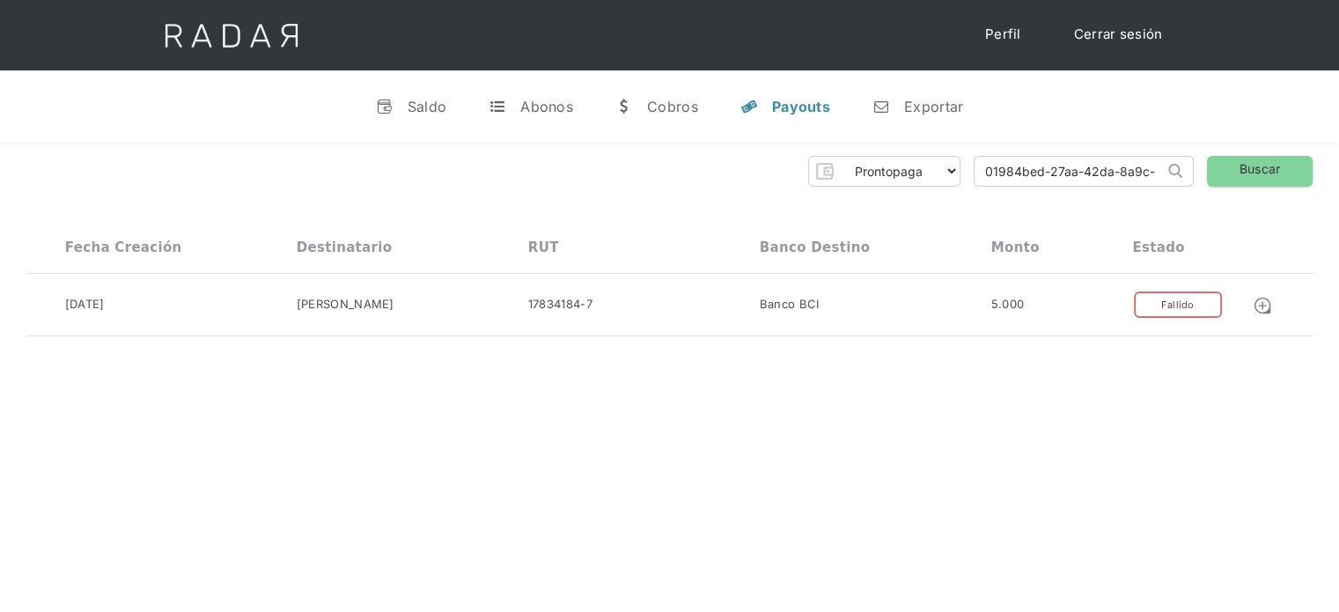
scroll to position [0, 81]
drag, startPoint x: 986, startPoint y: 173, endPoint x: 1180, endPoint y: 179, distance: 193.8
click at [1180, 179] on form "01984bed-27aa-42da-8a9c-5605e3a137f6 Search" at bounding box center [1084, 171] width 220 height 31
paste input "32b06db4-966d-4b1a-8eca-6dc656050989"
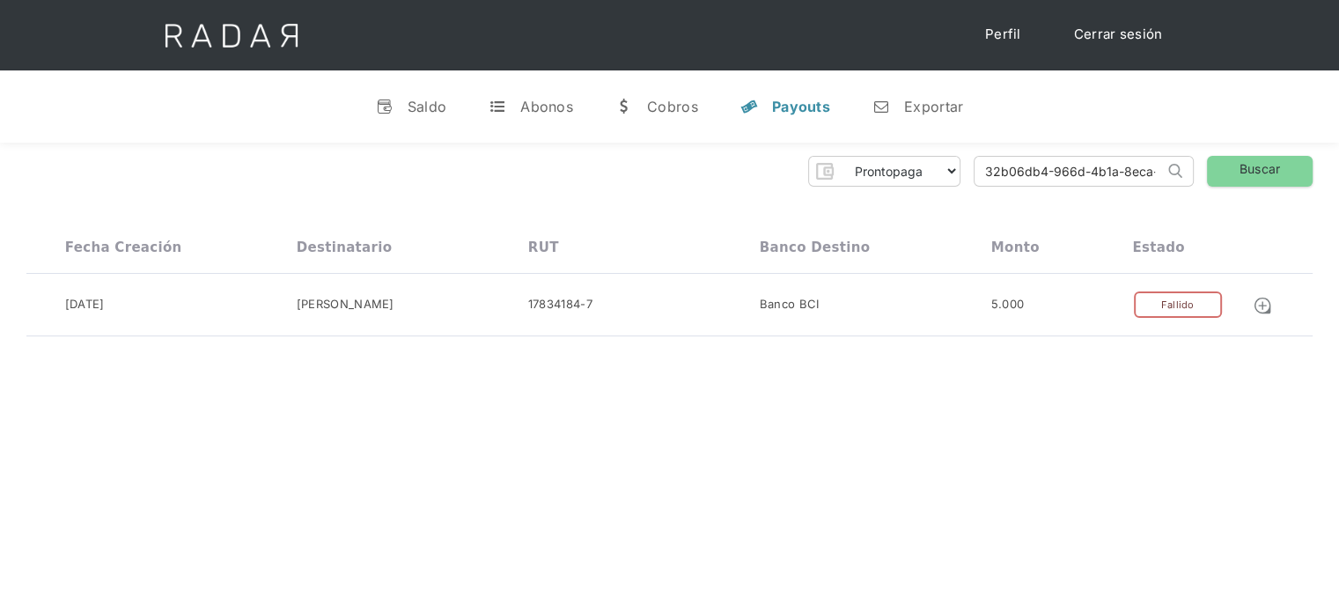
drag, startPoint x: 1078, startPoint y: 176, endPoint x: 949, endPoint y: 195, distance: 130.0
click at [949, 195] on div "Prontopaga Prontopaga 2 Thank you! Your submission has been received! Oops! Som…" at bounding box center [669, 247] width 1339 height 208
click at [983, 167] on input "32b06db4-966d-4b1a-8eca-6dc656050989" at bounding box center [1069, 171] width 189 height 29
click at [1232, 176] on link "Buscar" at bounding box center [1260, 171] width 106 height 31
drag, startPoint x: 975, startPoint y: 173, endPoint x: 1204, endPoint y: 210, distance: 231.8
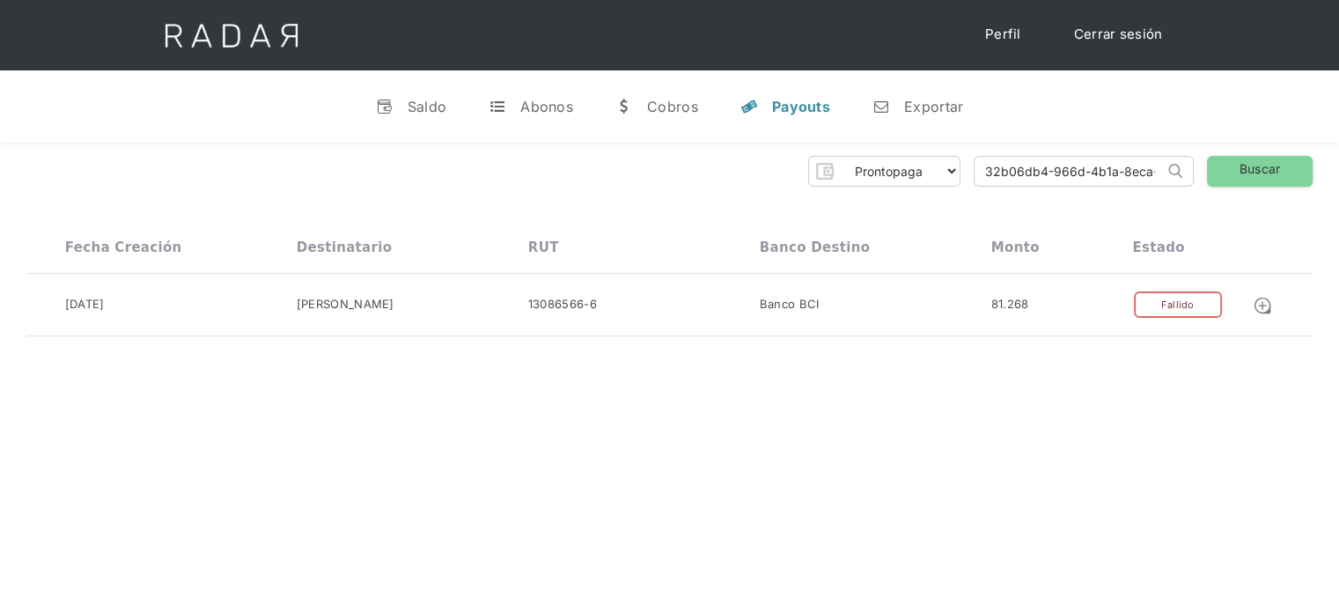
click at [1204, 210] on div "Prontopaga Prontopaga 2 Thank you! Your submission has been received! Oops! Som…" at bounding box center [669, 247] width 1339 height 208
type input "050989"
drag, startPoint x: 1071, startPoint y: 179, endPoint x: 902, endPoint y: 189, distance: 169.4
click at [904, 187] on div "Prontopaga Prontopaga 2 Thank you! Your submission has been received! Oops! Som…" at bounding box center [669, 247] width 1339 height 208
paste input "8cab649d-9754-4953-a63f-d909569a7bb6"
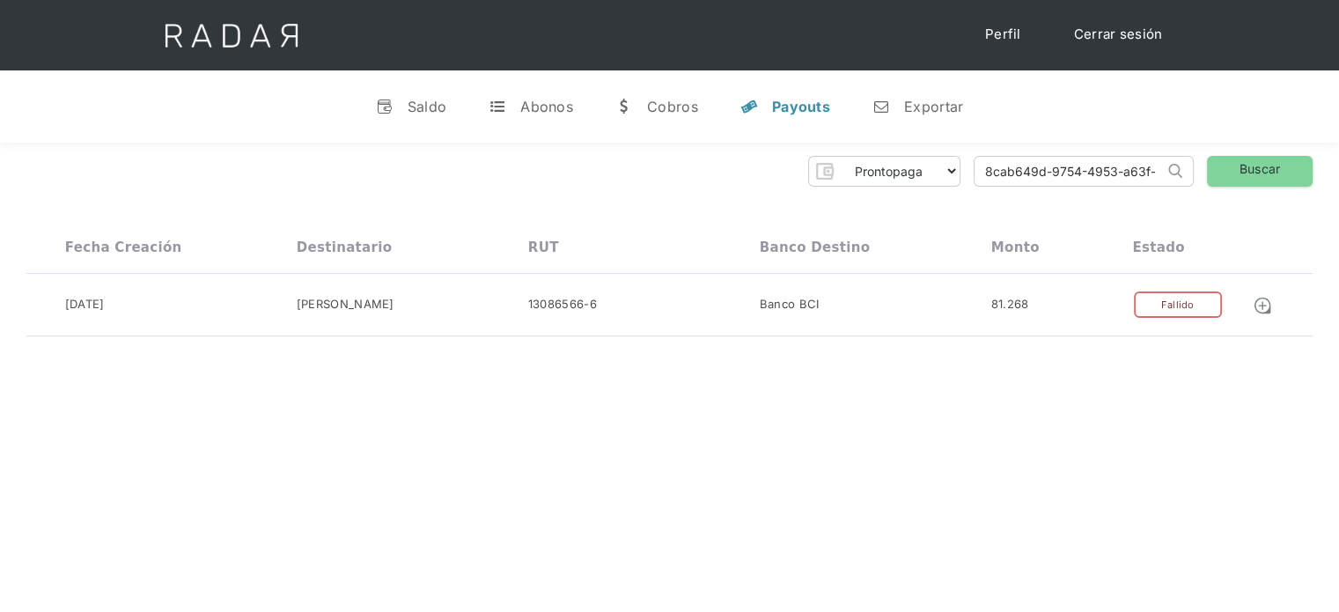
drag, startPoint x: 1030, startPoint y: 171, endPoint x: 973, endPoint y: 161, distance: 58.1
click at [974, 161] on form "8cab649d-9754-4953-a63f-d909569a7bb6 Search" at bounding box center [1084, 171] width 220 height 31
type input "8cab649d-9754-4953-a63f-d909569a7bb6"
click at [950, 227] on div "Fecha creación Destinatario RUT Banco destino Monto Estado" at bounding box center [669, 248] width 1287 height 52
click at [984, 172] on input "8cab649d-9754-4953-a63f-d909569a7bb6" at bounding box center [1069, 171] width 189 height 29
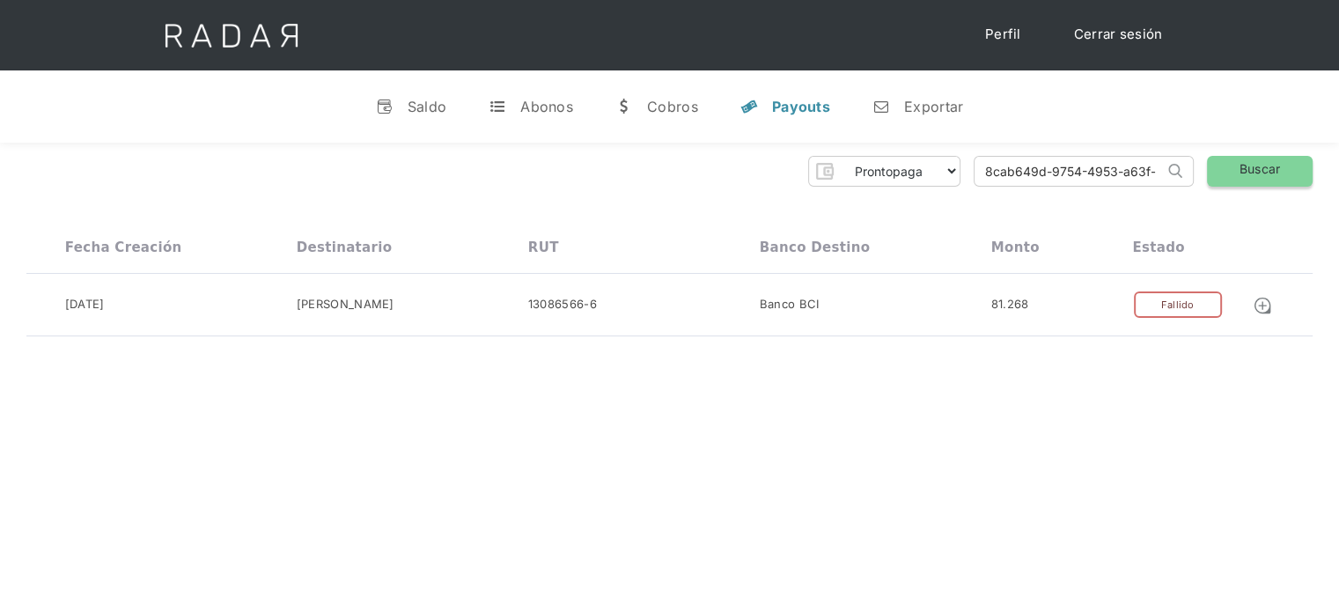
click at [1252, 166] on link "Buscar" at bounding box center [1260, 171] width 106 height 31
click at [1114, 34] on link "Cerrar sesión" at bounding box center [1119, 35] width 124 height 34
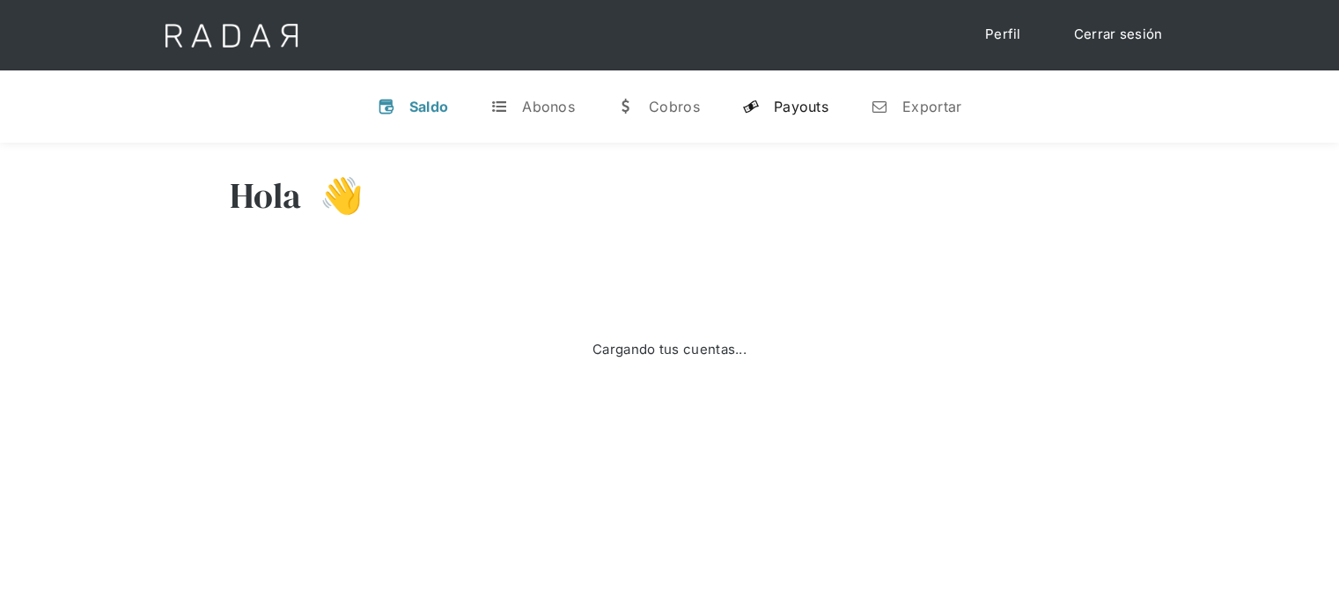
select select "prontopaga"
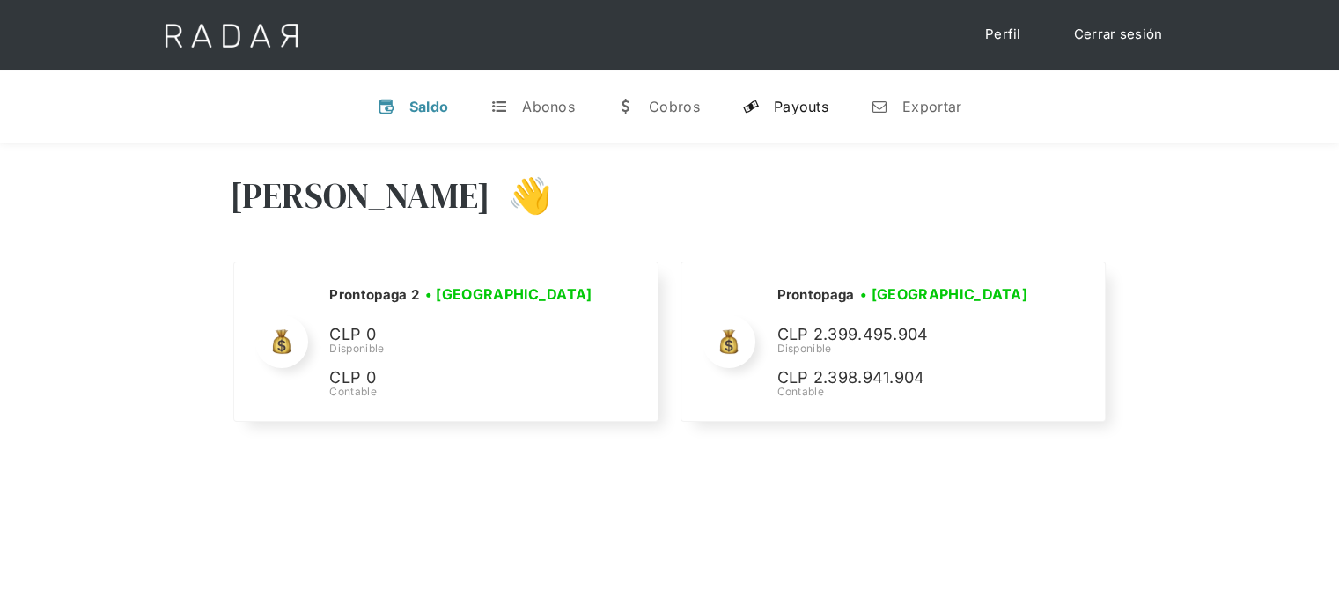
click at [807, 114] on div "Payouts" at bounding box center [801, 107] width 55 height 18
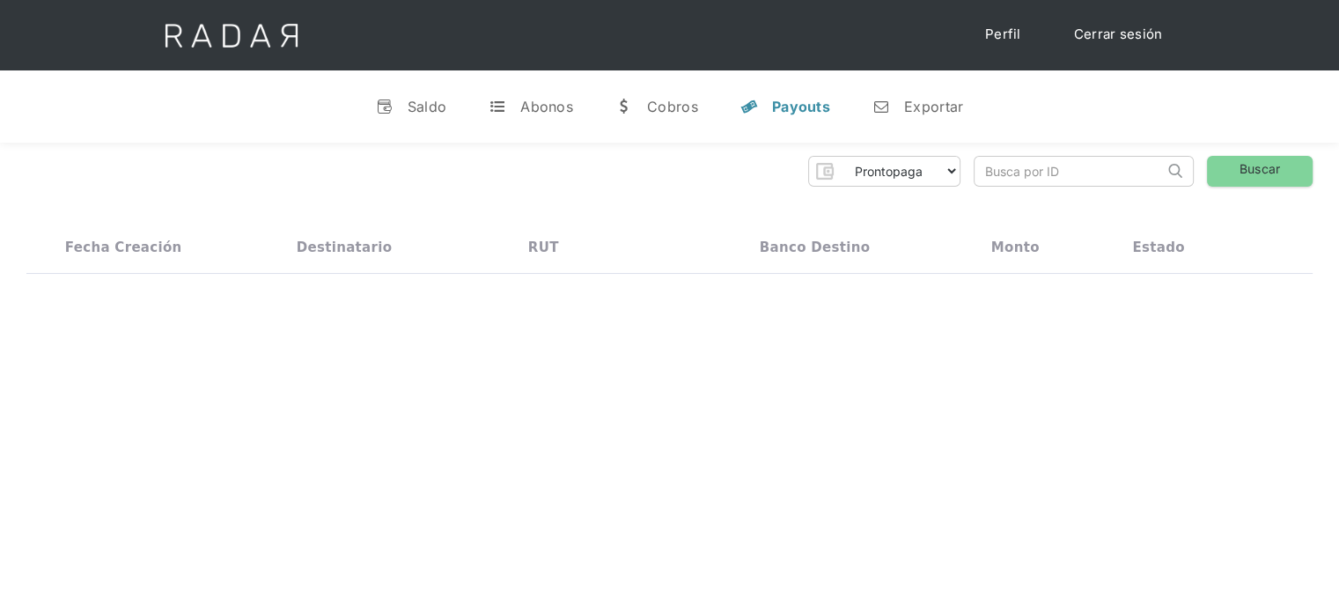
click at [986, 174] on input "search" at bounding box center [1069, 171] width 189 height 29
paste input "44891c1c-3849-4194-b3f3-6d8fb19abc3e"
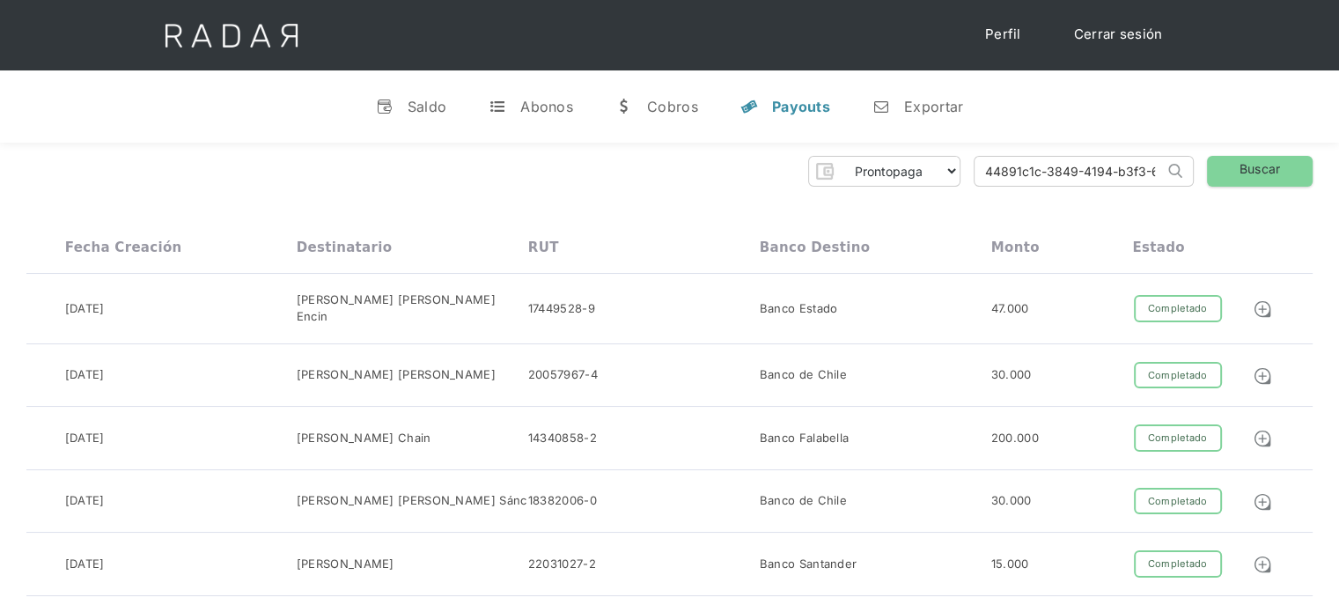
drag, startPoint x: 1009, startPoint y: 168, endPoint x: 944, endPoint y: 179, distance: 66.0
click at [944, 179] on div "Prontopaga Prontopaga 2 Thank you! Your submission has been received! Oops! Som…" at bounding box center [669, 171] width 1287 height 31
click at [987, 167] on input "44891c1c-3849-4194-b3f3-6d8fb19abc3e" at bounding box center [1069, 171] width 189 height 29
type input "44891c1c-3849-4194-b3f3-6d8fb19abc3e"
click at [1268, 175] on link "Buscar" at bounding box center [1260, 171] width 106 height 31
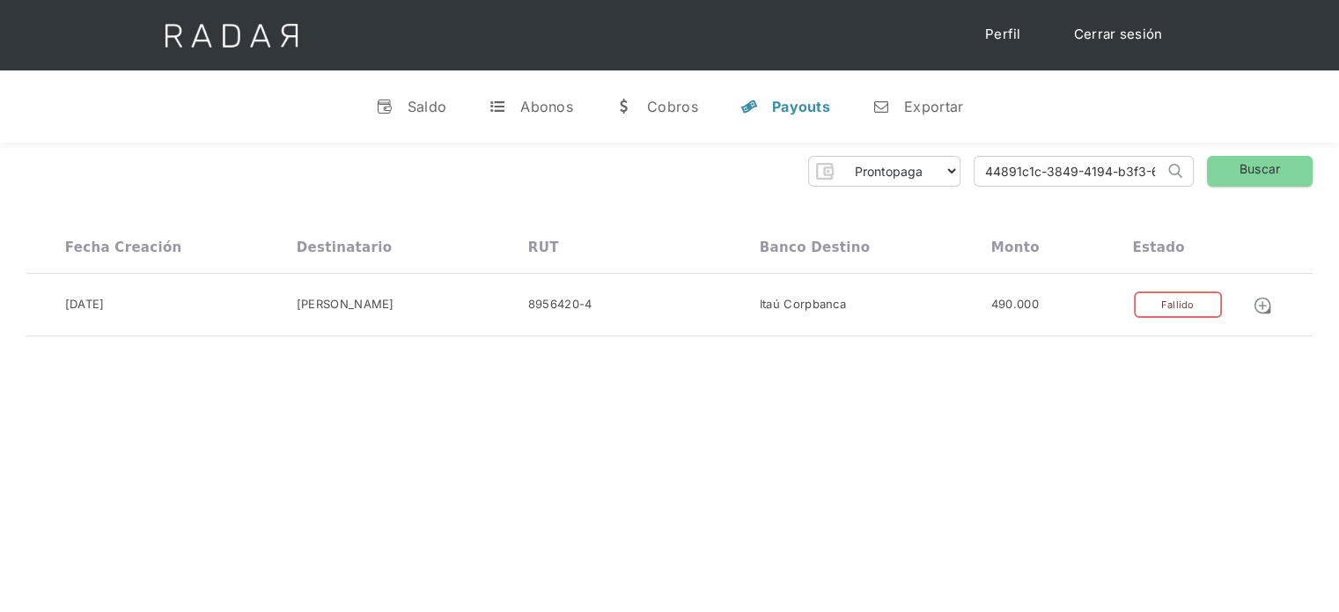
scroll to position [0, 77]
drag, startPoint x: 986, startPoint y: 177, endPoint x: 1187, endPoint y: 179, distance: 200.8
click at [1187, 179] on form "44891c1c-3849-4194-b3f3-6d8fb19abc3e Search" at bounding box center [1084, 171] width 220 height 31
paste input "c1a5eb4c-7727-446b-b164-cfb5c84a8db3"
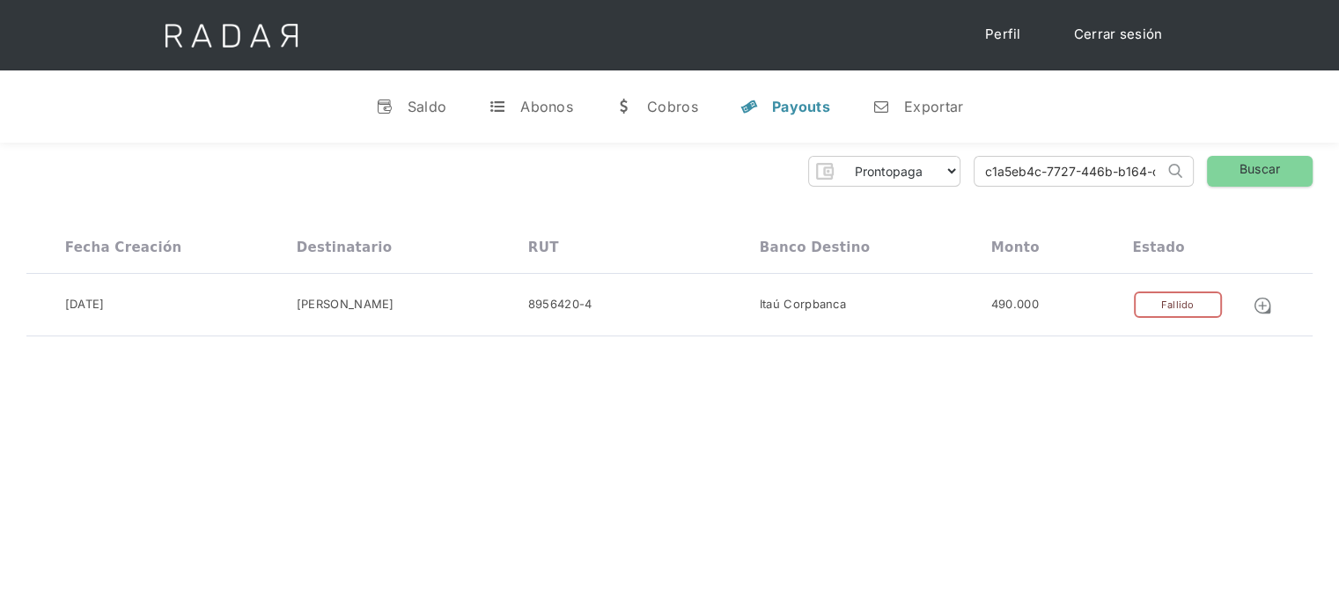
drag, startPoint x: 1092, startPoint y: 171, endPoint x: 922, endPoint y: 166, distance: 170.0
click at [922, 166] on div "Prontopaga Prontopaga 2 Thank you! Your submission has been received! Oops! Som…" at bounding box center [669, 171] width 1287 height 31
click at [982, 168] on input "c1a5eb4c-7727-446b-b164-cfb5c84a8db3" at bounding box center [1069, 171] width 189 height 29
type input "c1a5eb4c-7727-446b-b164-cfb5c84a8db3"
drag, startPoint x: 1256, startPoint y: 173, endPoint x: 1244, endPoint y: 172, distance: 11.6
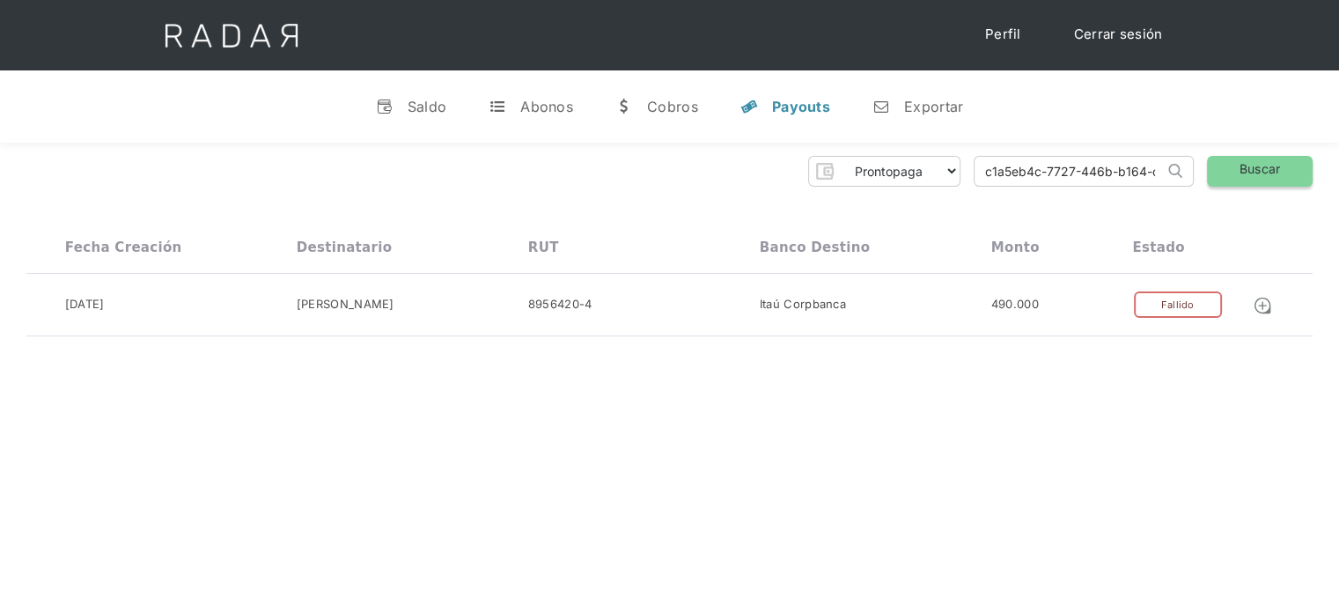
click at [1257, 173] on link "Buscar" at bounding box center [1260, 171] width 106 height 31
